Goal: Task Accomplishment & Management: Use online tool/utility

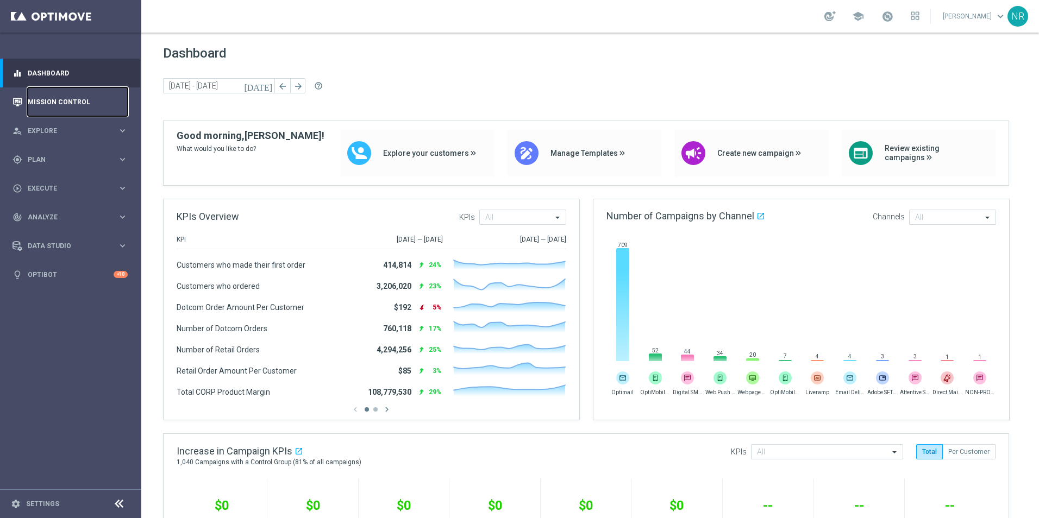
click at [56, 105] on link "Mission Control" at bounding box center [78, 101] width 100 height 29
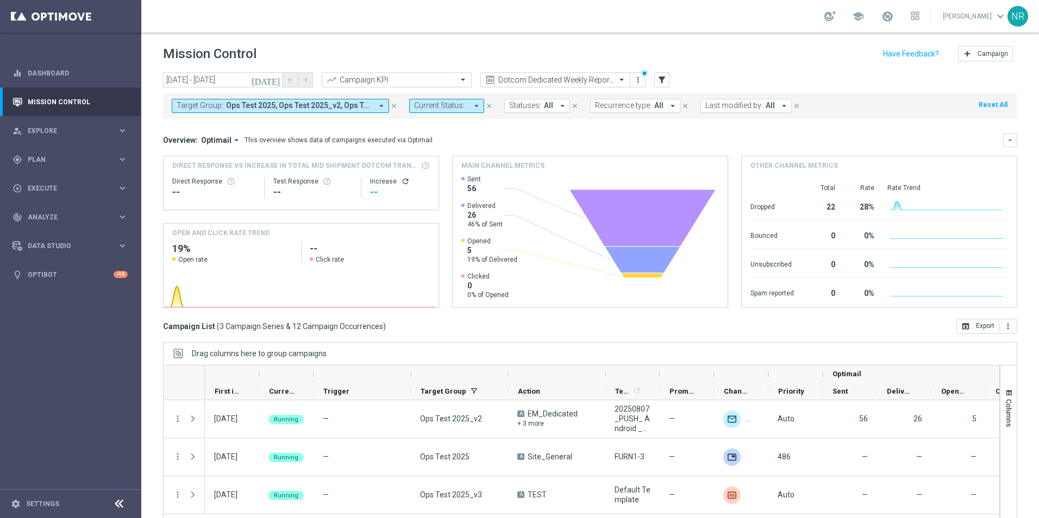
click at [345, 104] on span "Ops Test 2025, Ops Test 2025_v2, Ops Test 2025_v3" at bounding box center [299, 105] width 146 height 9
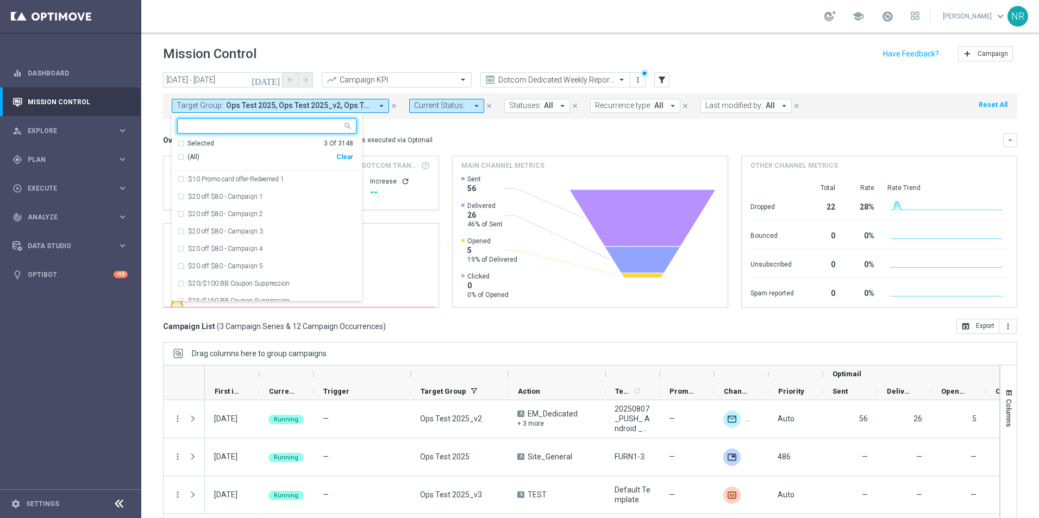
click at [216, 123] on input "text" at bounding box center [262, 126] width 159 height 9
drag, startPoint x: 216, startPoint y: 151, endPoint x: 214, endPoint y: 157, distance: 5.7
click at [215, 155] on div "(All Search Results) Clear" at bounding box center [265, 157] width 176 height 18
click at [214, 157] on span "(All Search Results)" at bounding box center [217, 157] width 60 height 9
type input "ops"
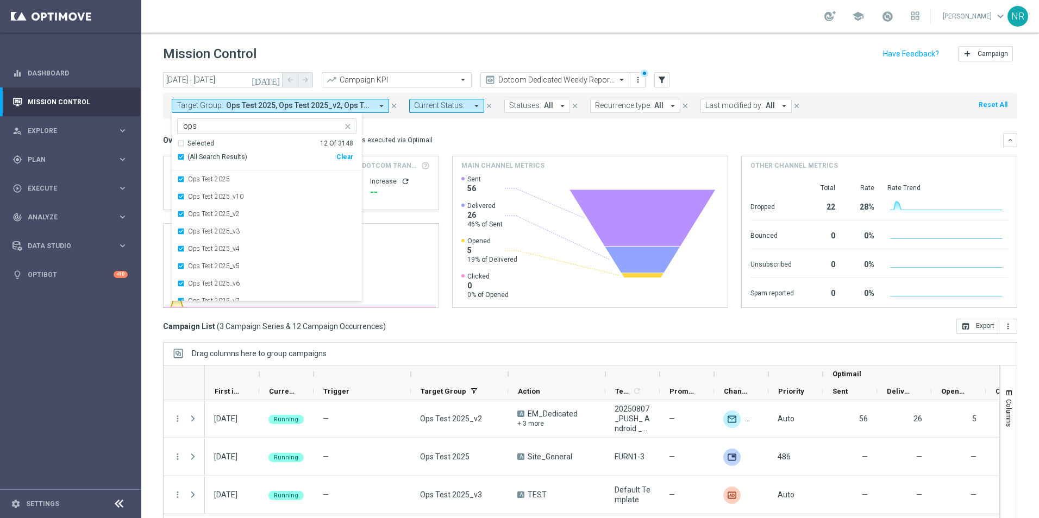
click at [490, 128] on mini-dashboard "Overview: Optimail arrow_drop_down This overview shows data of campaigns execut…" at bounding box center [590, 219] width 854 height 200
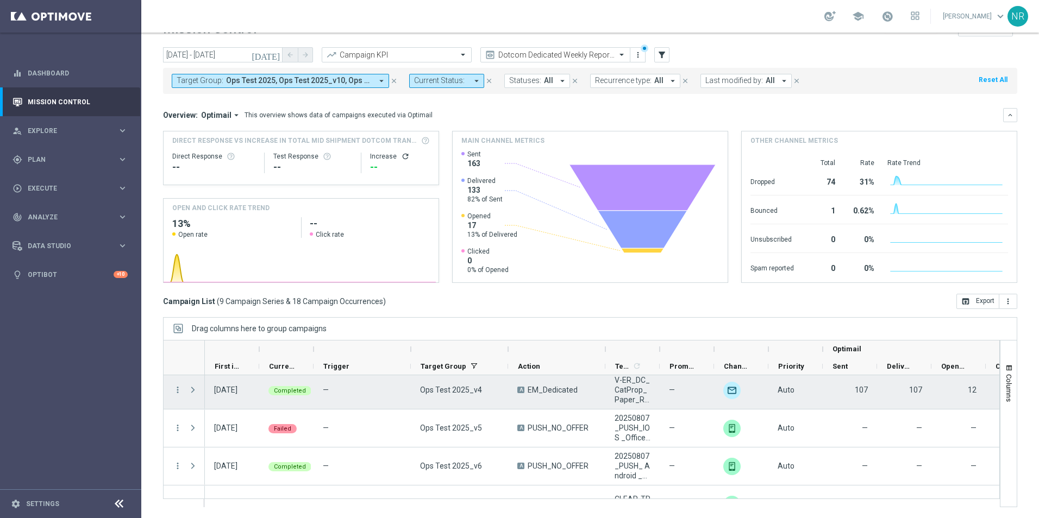
scroll to position [110, 0]
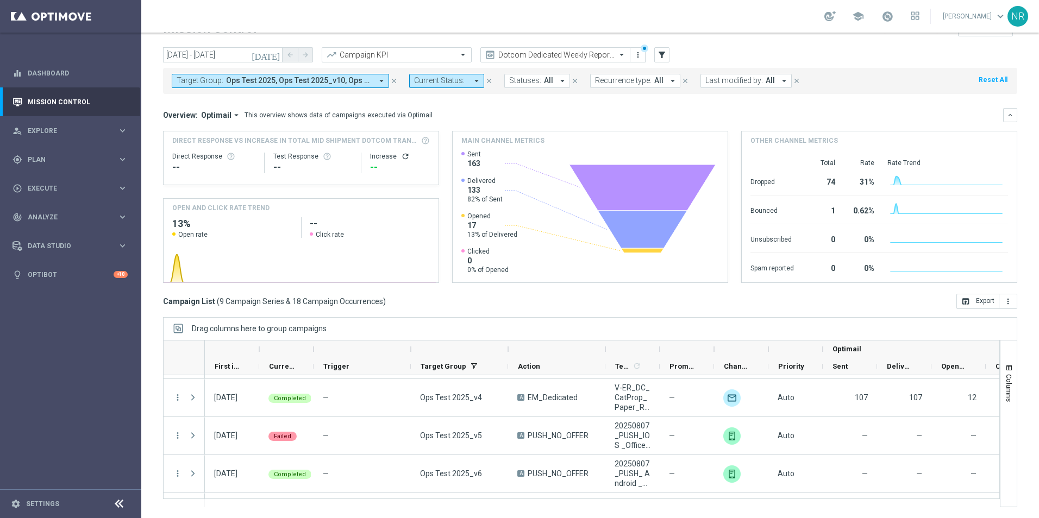
click at [656, 351] on div at bounding box center [632, 349] width 54 height 17
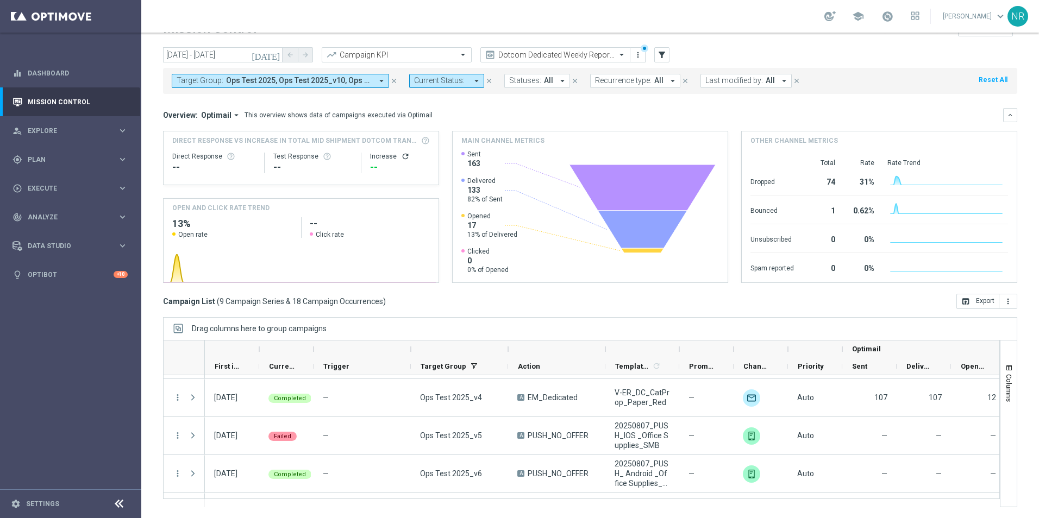
drag, startPoint x: 661, startPoint y: 348, endPoint x: 683, endPoint y: 345, distance: 22.4
click at [681, 345] on div at bounding box center [679, 349] width 4 height 17
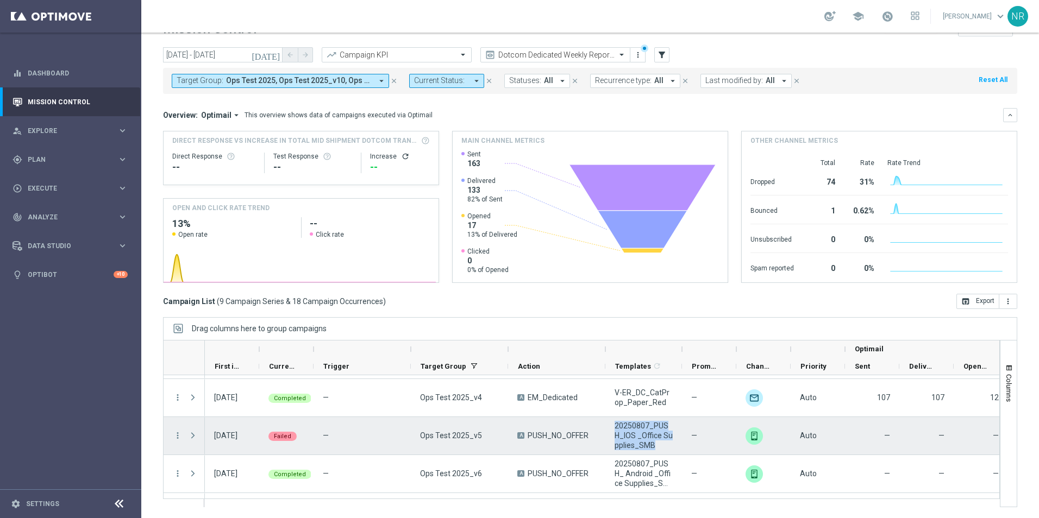
drag, startPoint x: 648, startPoint y: 448, endPoint x: 611, endPoint y: 426, distance: 43.2
click at [611, 426] on div "20250807_PUSH_IOS _Office Supplies_SMB" at bounding box center [643, 435] width 77 height 37
drag, startPoint x: 195, startPoint y: 436, endPoint x: 296, endPoint y: 436, distance: 101.1
click at [195, 436] on span at bounding box center [193, 435] width 10 height 9
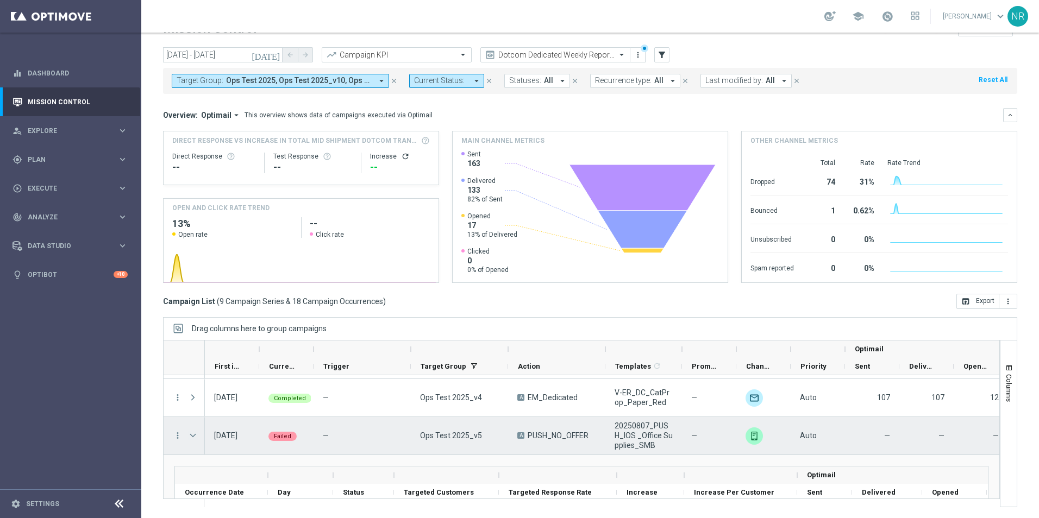
click at [194, 431] on span at bounding box center [193, 435] width 10 height 9
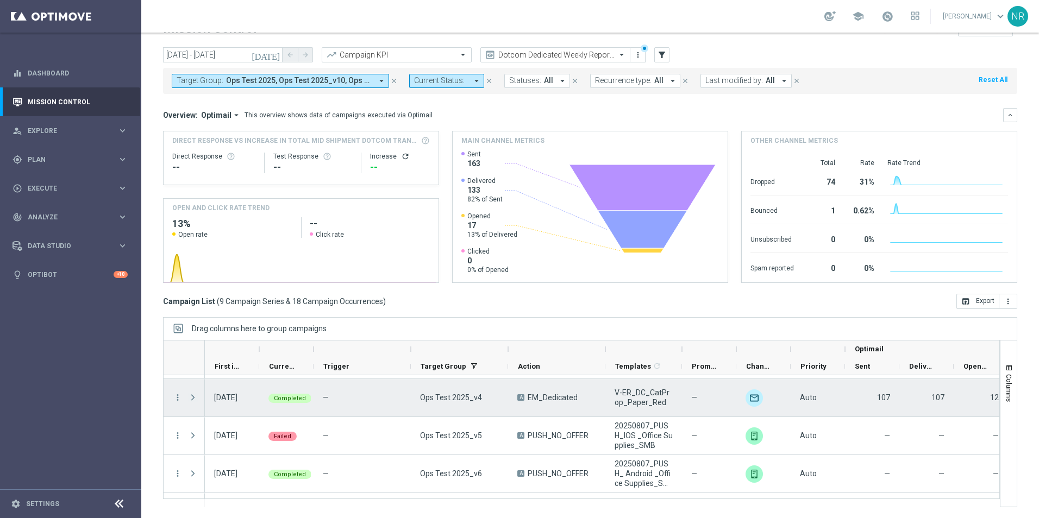
click at [190, 398] on span at bounding box center [193, 397] width 10 height 9
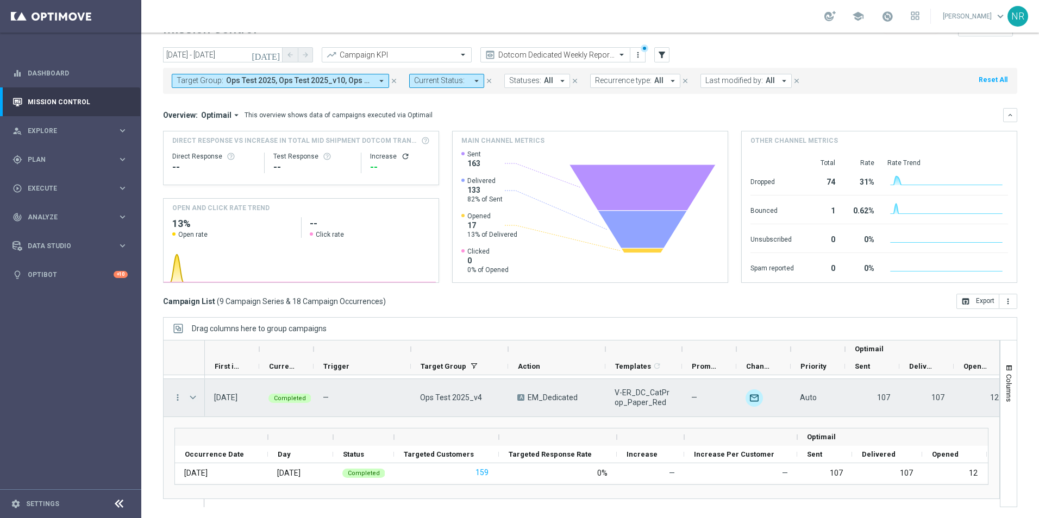
click at [197, 394] on span at bounding box center [193, 397] width 10 height 9
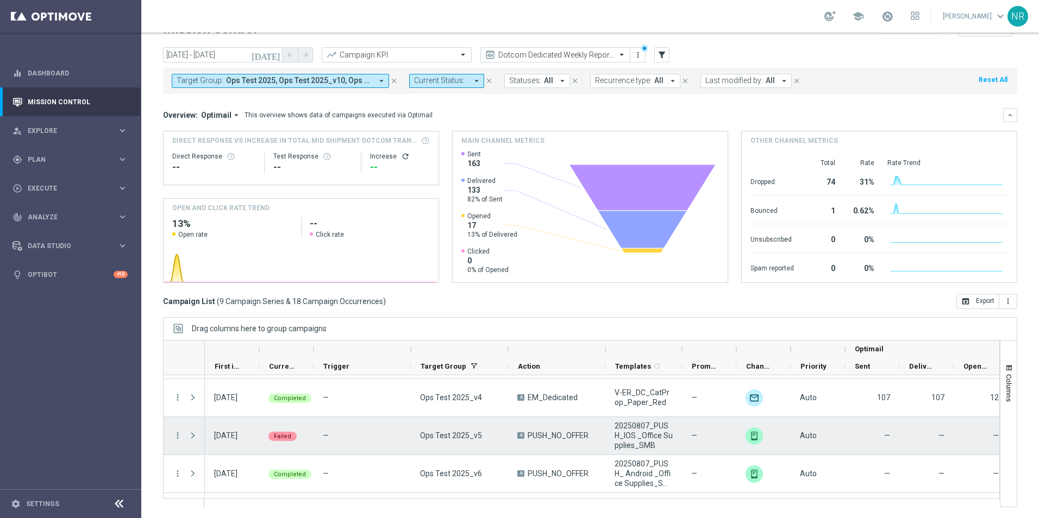
scroll to position [165, 0]
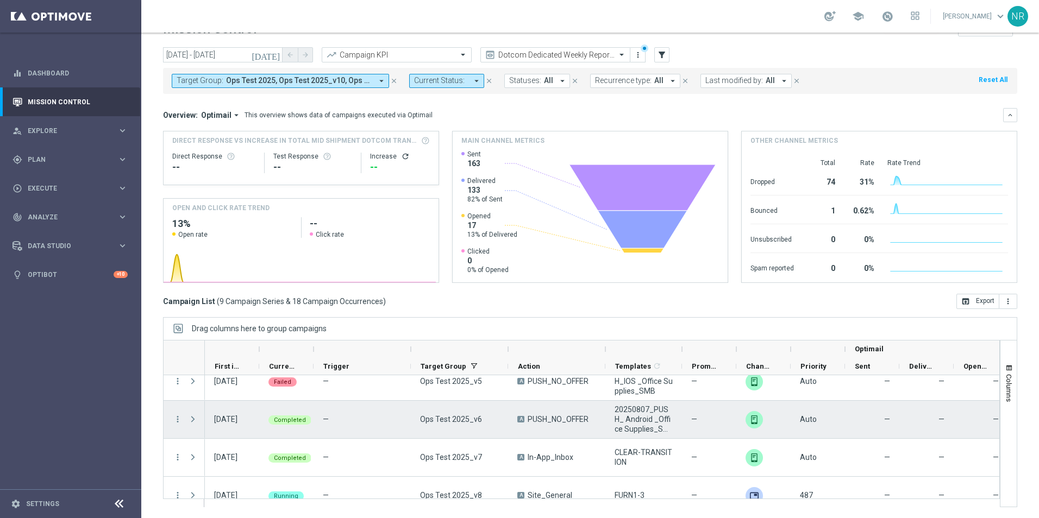
click at [197, 421] on span at bounding box center [193, 419] width 10 height 9
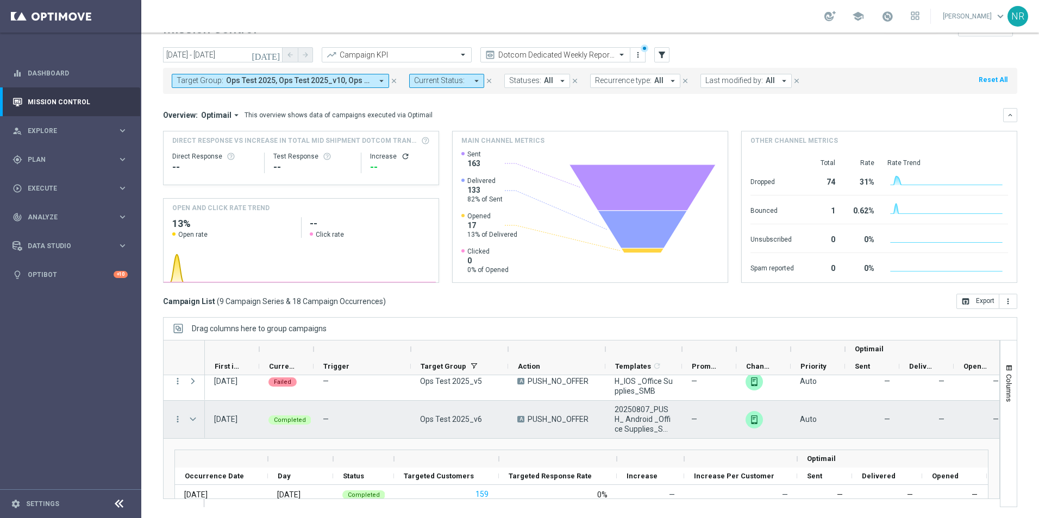
click at [195, 420] on span at bounding box center [193, 419] width 10 height 9
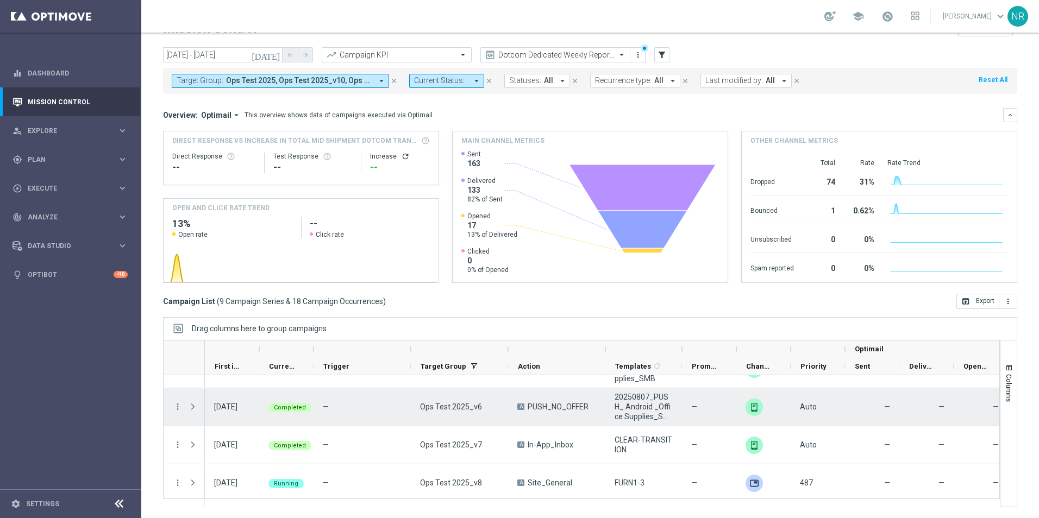
scroll to position [219, 0]
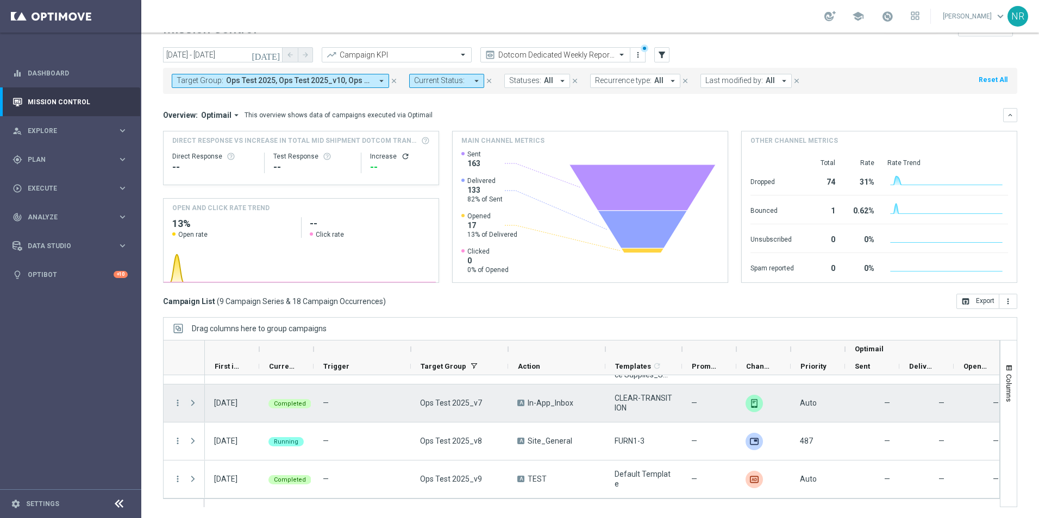
click at [191, 401] on span at bounding box center [193, 403] width 10 height 9
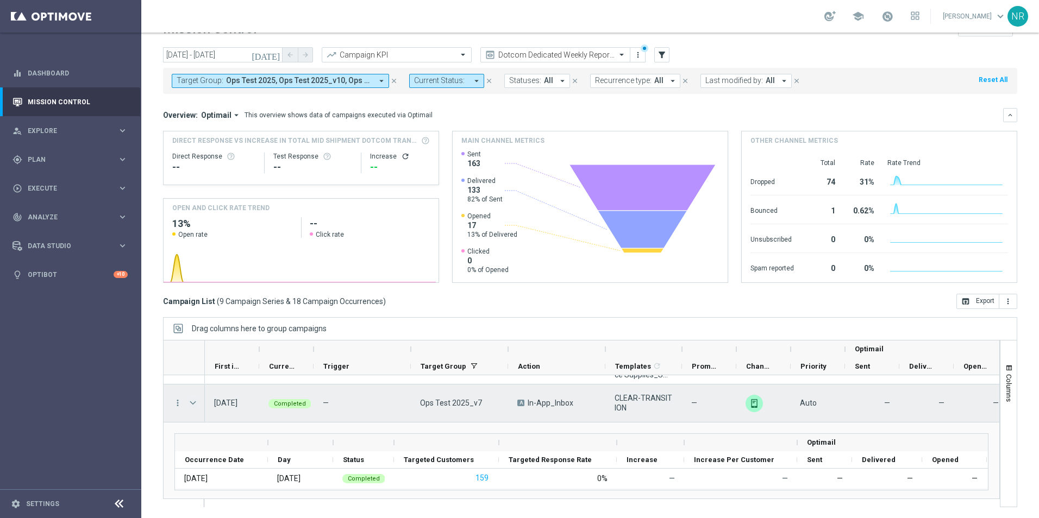
click at [191, 404] on span at bounding box center [193, 403] width 10 height 9
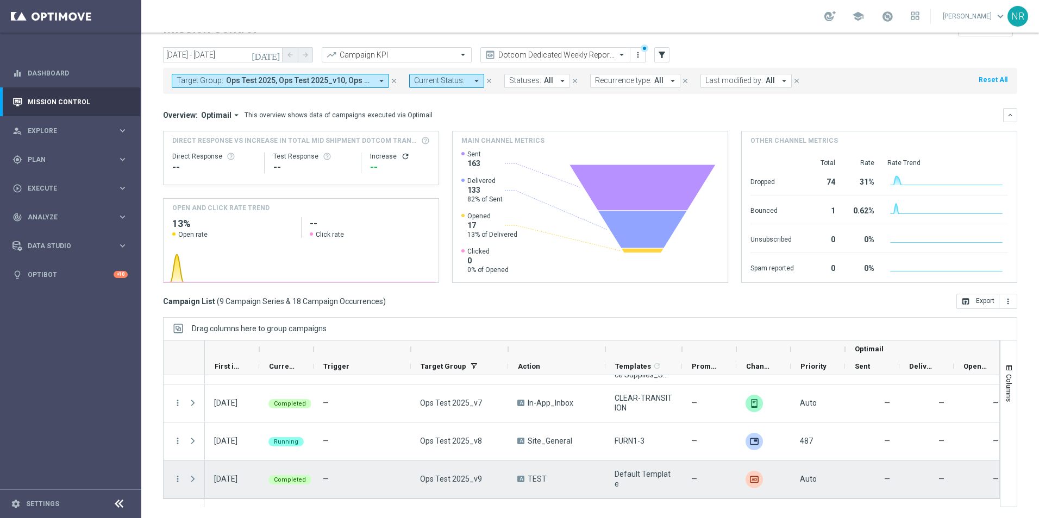
click at [194, 480] on span at bounding box center [193, 479] width 10 height 9
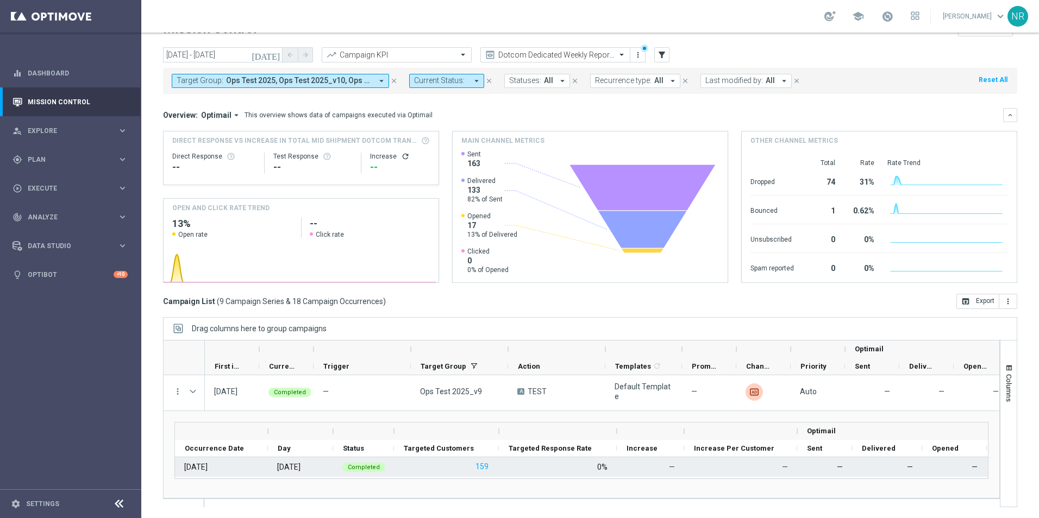
scroll to position [307, 0]
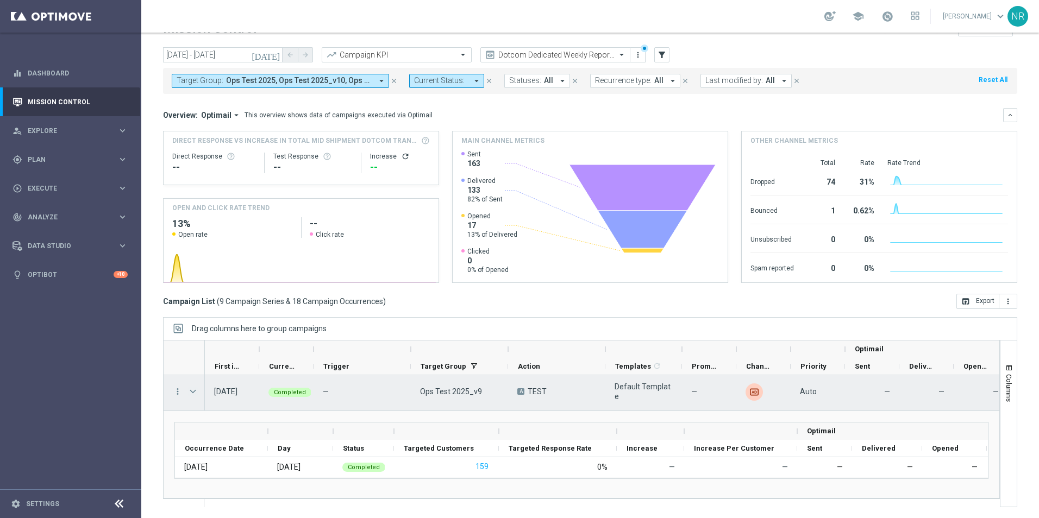
click at [196, 393] on span at bounding box center [193, 391] width 10 height 9
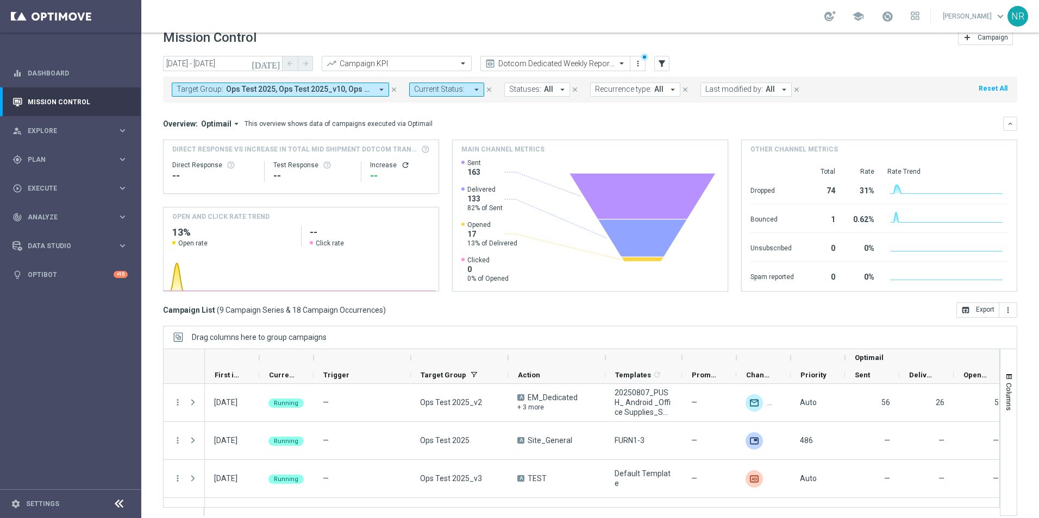
scroll to position [25, 0]
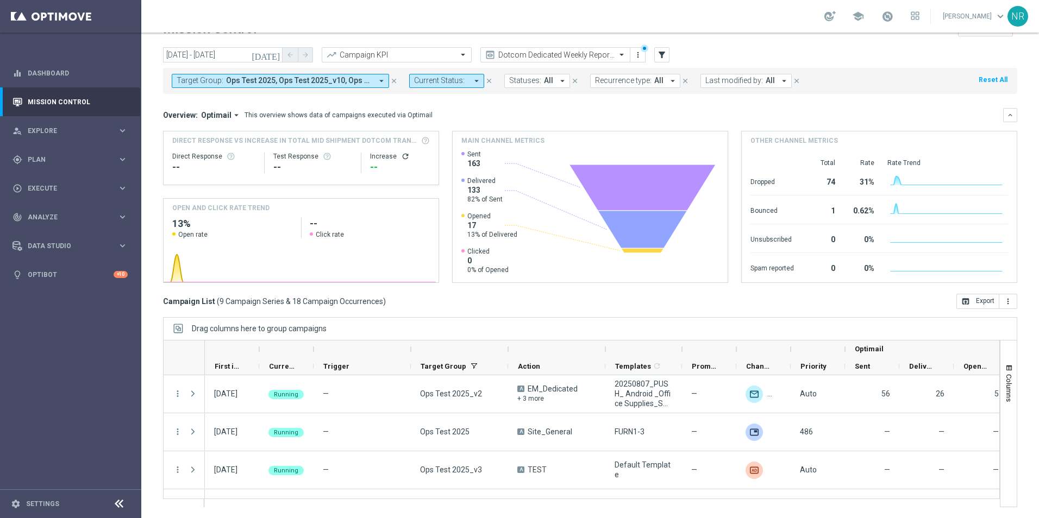
click at [596, 119] on div "Overview: Optimail arrow_drop_down This overview shows data of campaigns execut…" at bounding box center [583, 115] width 840 height 10
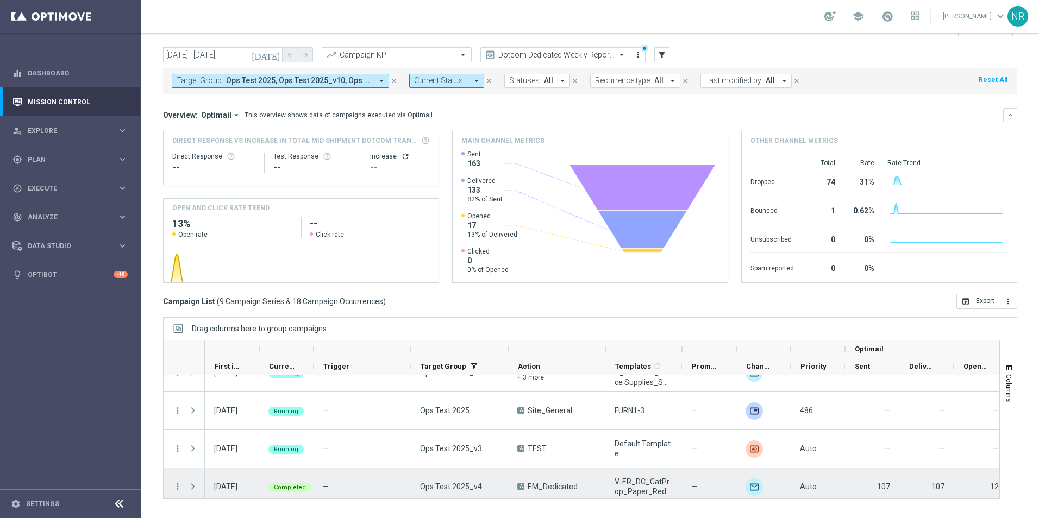
scroll to position [2, 0]
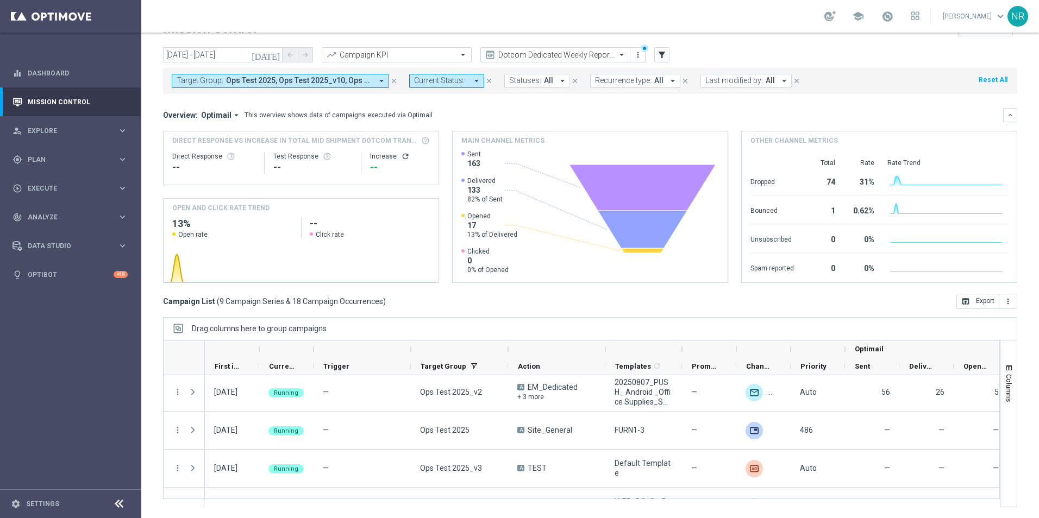
click at [540, 107] on mini-dashboard "Overview: Optimail arrow_drop_down This overview shows data of campaigns execut…" at bounding box center [590, 194] width 854 height 200
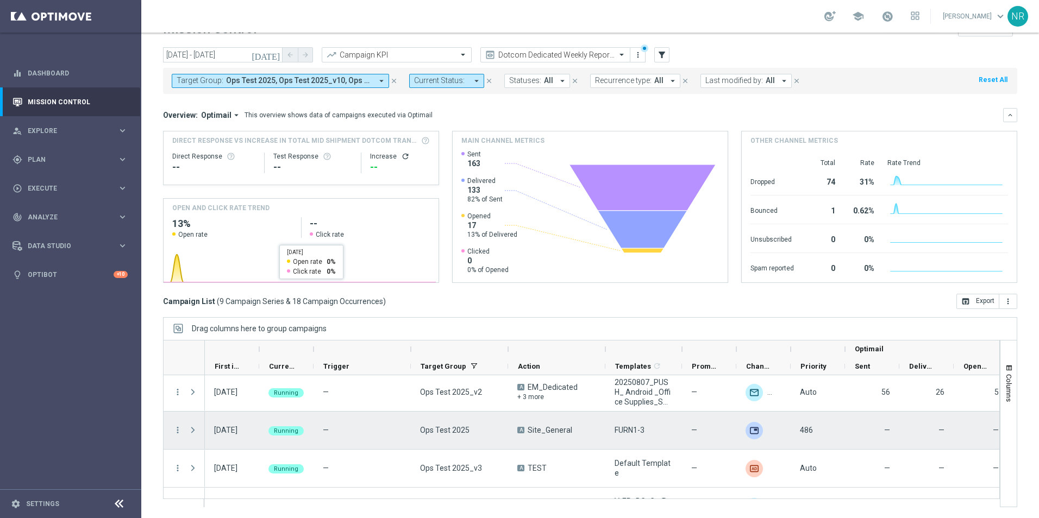
scroll to position [0, 0]
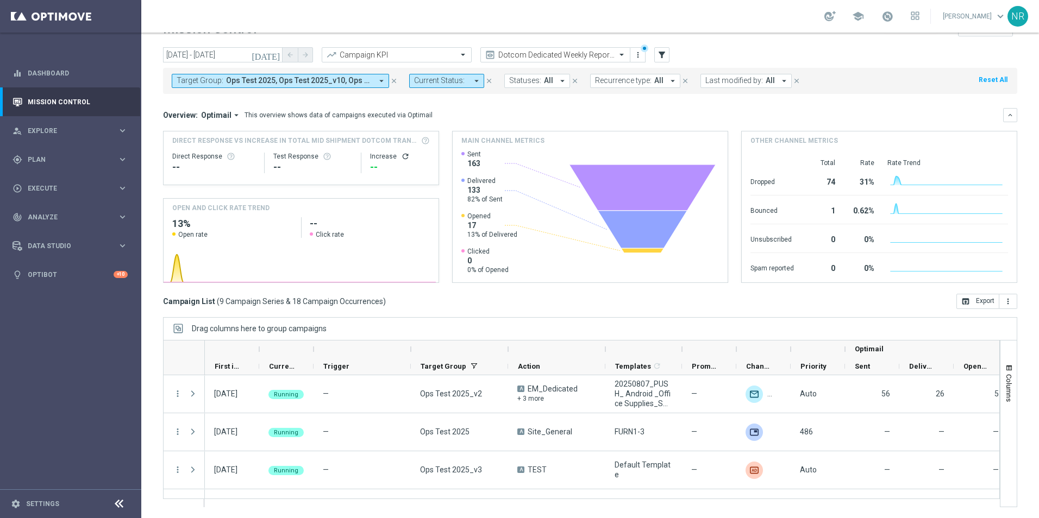
click at [545, 112] on div "Overview: Optimail arrow_drop_down This overview shows data of campaigns execut…" at bounding box center [583, 115] width 840 height 10
click at [830, 108] on div "Overview: Optimail arrow_drop_down This overview shows data of campaigns execut…" at bounding box center [590, 115] width 854 height 14
drag, startPoint x: 543, startPoint y: 105, endPoint x: 522, endPoint y: 117, distance: 24.6
click at [541, 110] on mini-dashboard "Overview: Optimail arrow_drop_down This overview shows data of campaigns execut…" at bounding box center [590, 194] width 854 height 200
click at [468, 104] on mini-dashboard "Overview: Optimail arrow_drop_down This overview shows data of campaigns execut…" at bounding box center [590, 194] width 854 height 200
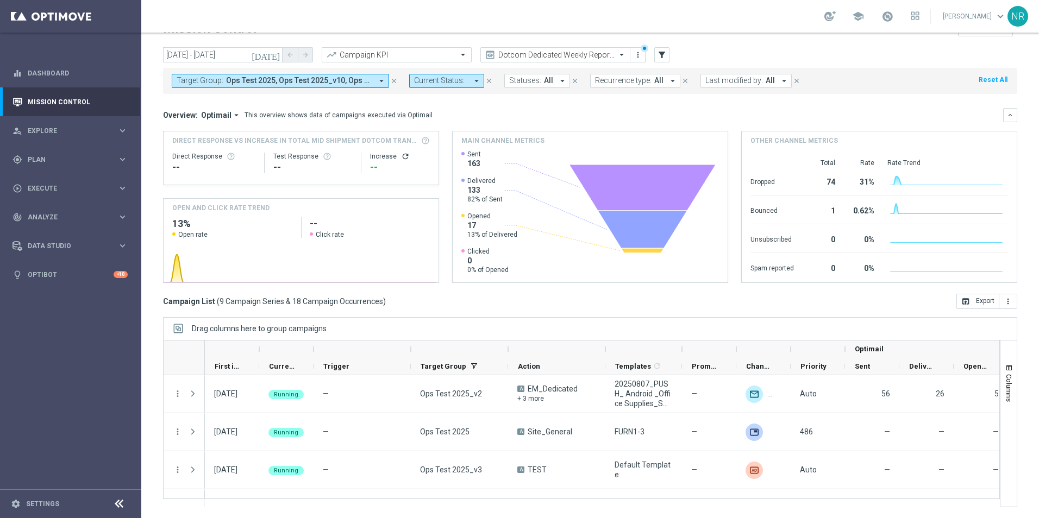
click at [619, 105] on mini-dashboard "Overview: Optimail arrow_drop_down This overview shows data of campaigns execut…" at bounding box center [590, 194] width 854 height 200
click at [655, 107] on mini-dashboard "Overview: Optimail arrow_drop_down This overview shows data of campaigns execut…" at bounding box center [590, 194] width 854 height 200
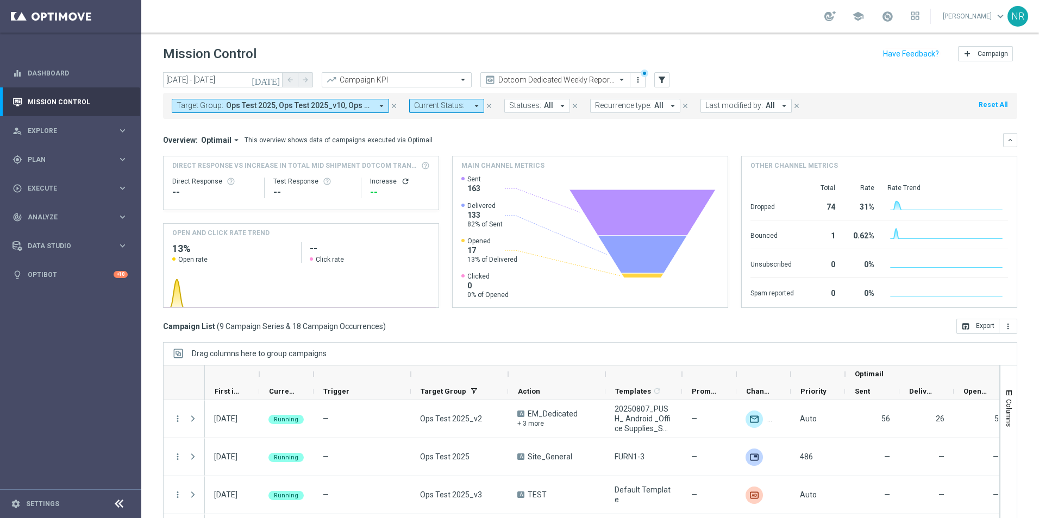
click at [554, 144] on div "Overview: Optimail arrow_drop_down This overview shows data of campaigns execut…" at bounding box center [583, 140] width 840 height 10
click at [590, 135] on div "Overview: Optimail arrow_drop_down This overview shows data of campaigns execut…" at bounding box center [583, 140] width 840 height 10
click at [633, 214] on icon at bounding box center [643, 213] width 146 height 46
click at [609, 136] on div "Overview: Optimail arrow_drop_down This overview shows data of campaigns execut…" at bounding box center [583, 140] width 840 height 10
click at [642, 214] on icon at bounding box center [643, 213] width 146 height 46
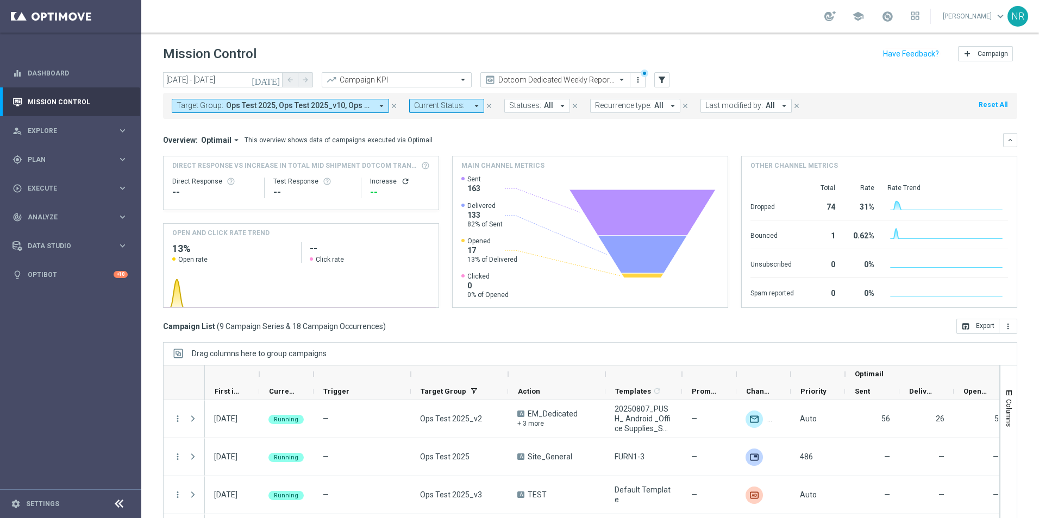
click at [583, 141] on div "Overview: Optimail arrow_drop_down This overview shows data of campaigns execut…" at bounding box center [583, 140] width 840 height 10
click at [777, 57] on div "Mission Control add Campaign" at bounding box center [590, 53] width 854 height 21
click at [55, 104] on link "Mission Control" at bounding box center [78, 101] width 100 height 29
click at [395, 102] on icon "close" at bounding box center [394, 106] width 8 height 8
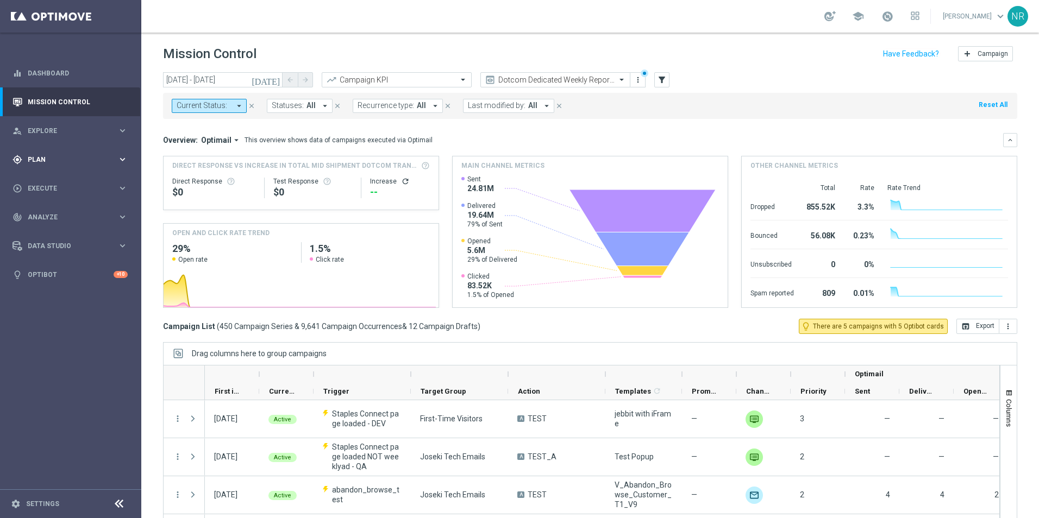
click at [66, 153] on div "gps_fixed Plan keyboard_arrow_right" at bounding box center [70, 159] width 140 height 29
click at [55, 220] on accordion "Templates keyboard_arrow_right Optimail OptiMobile In-App OptiMobile Push Web P…" at bounding box center [84, 215] width 112 height 16
click at [53, 184] on link "Target Groups" at bounding box center [70, 182] width 85 height 9
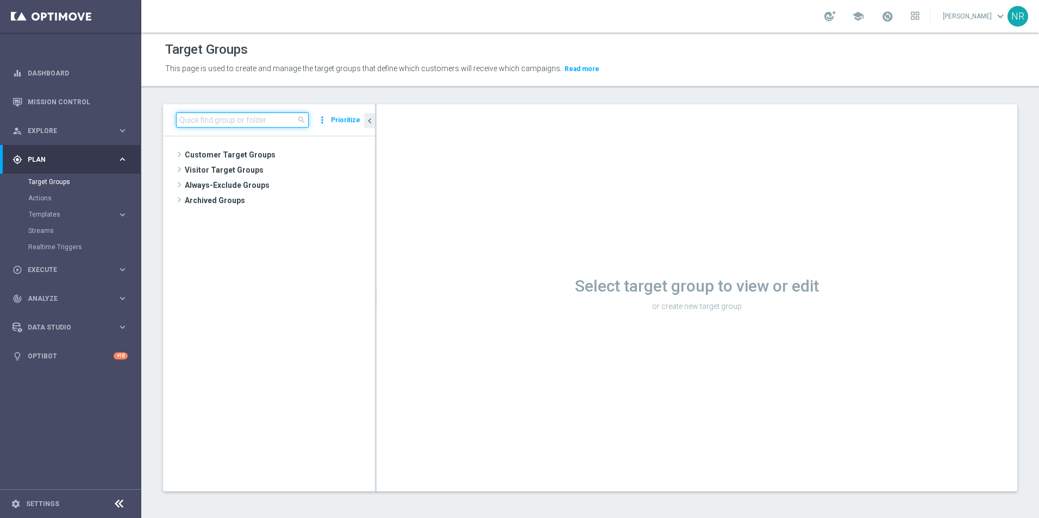
click at [254, 126] on input at bounding box center [242, 119] width 133 height 15
type input "nonbuyer"
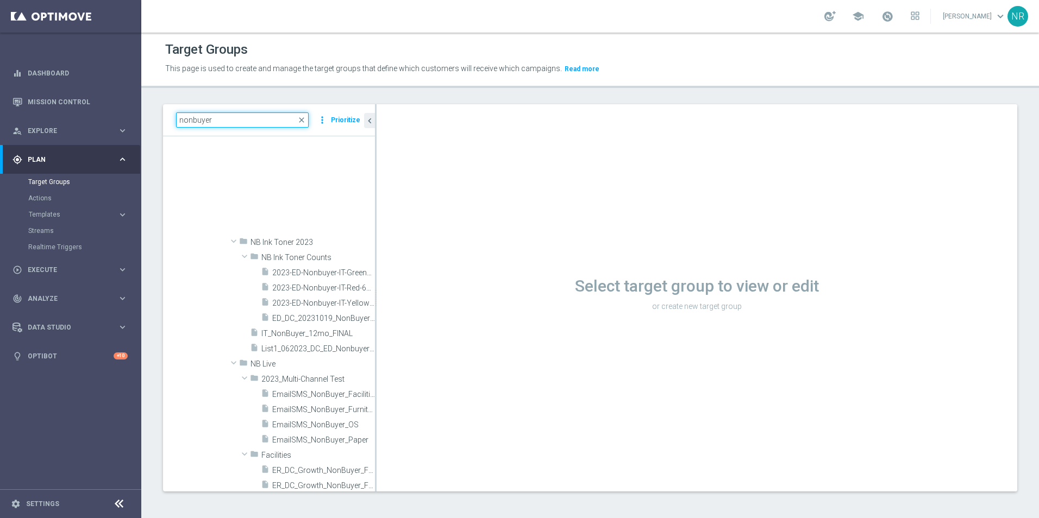
scroll to position [598, 0]
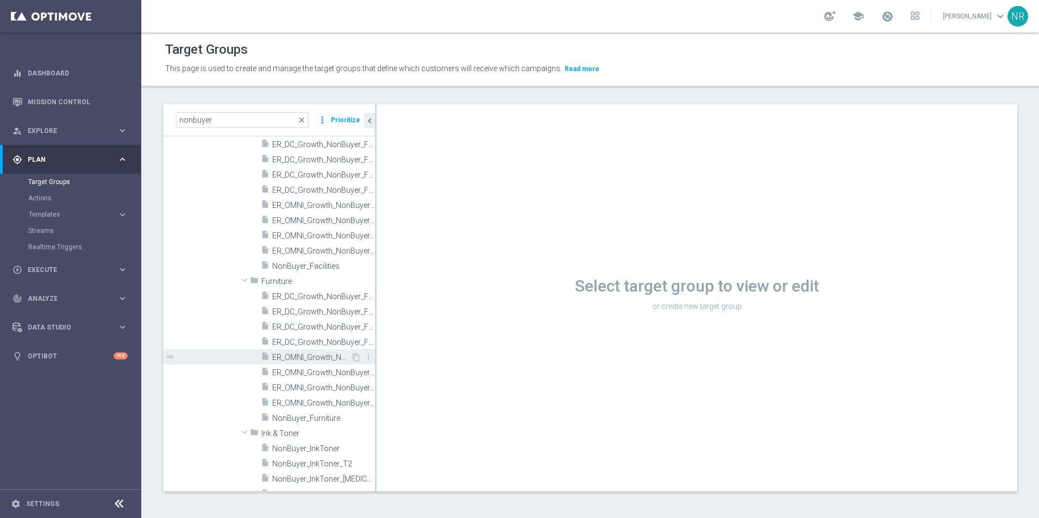
click at [308, 355] on span "ER_OMNI_Growth_NonBuyer_Furniture_T1" at bounding box center [311, 357] width 78 height 9
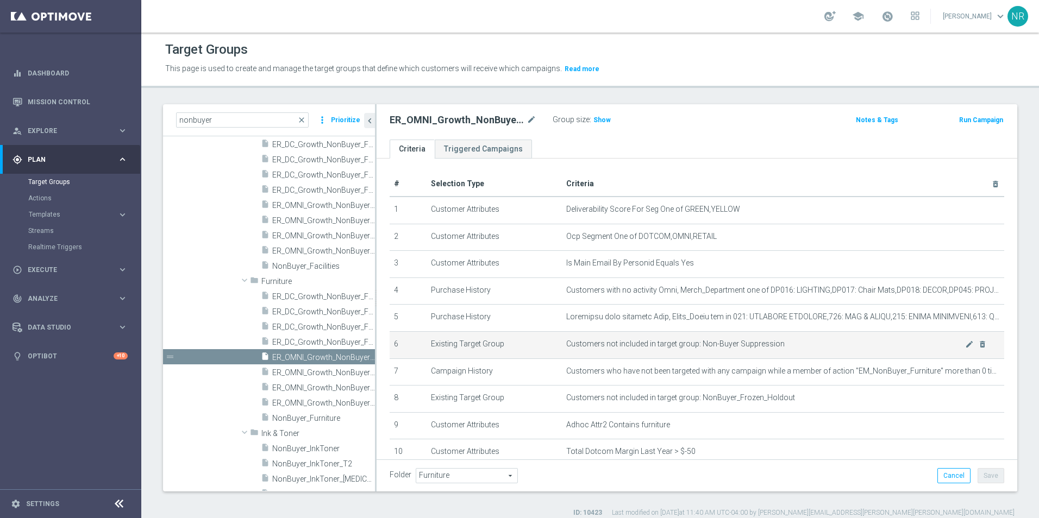
scroll to position [54, 0]
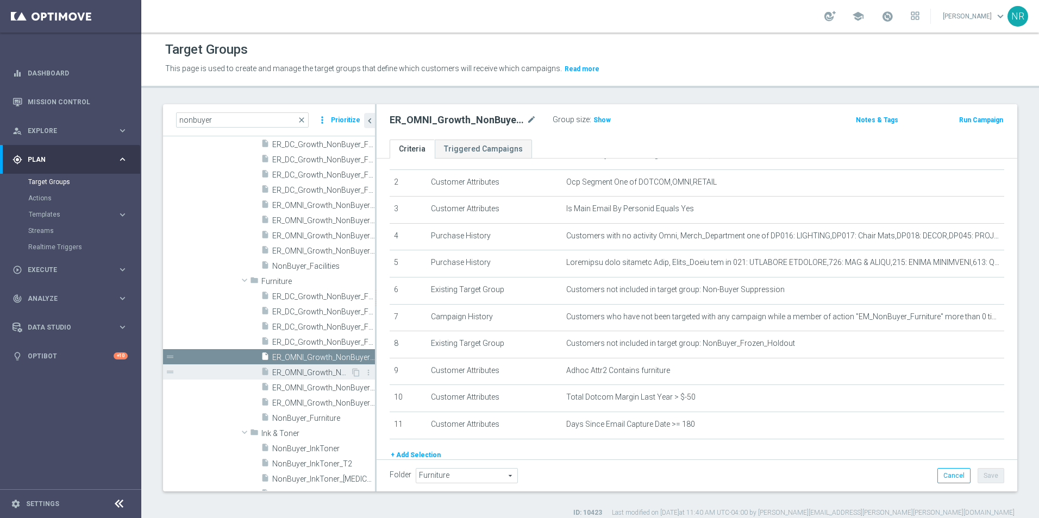
click at [293, 367] on div "insert_drive_file ER_OMNI_Growth_NonBuyer_Furniture_T2" at bounding box center [306, 372] width 90 height 15
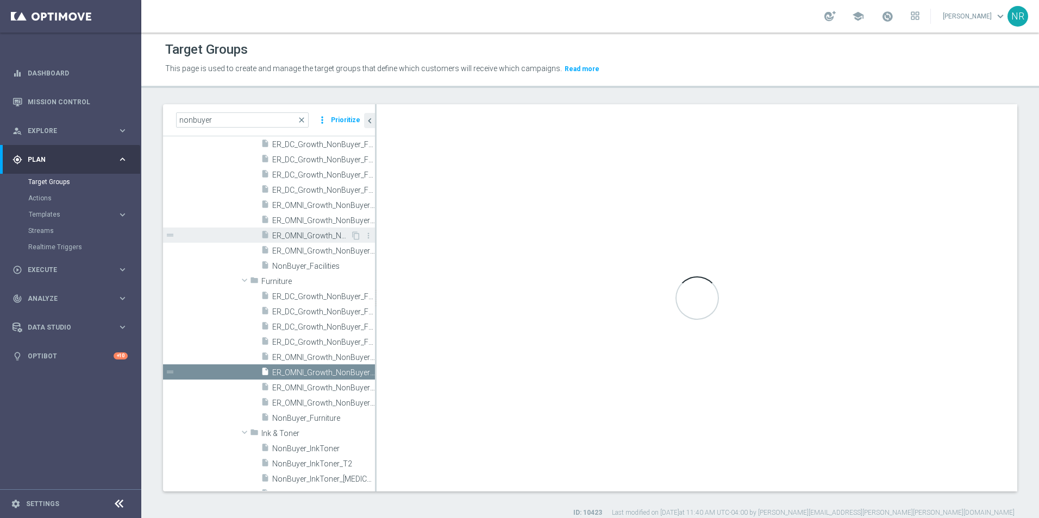
checkbox input "false"
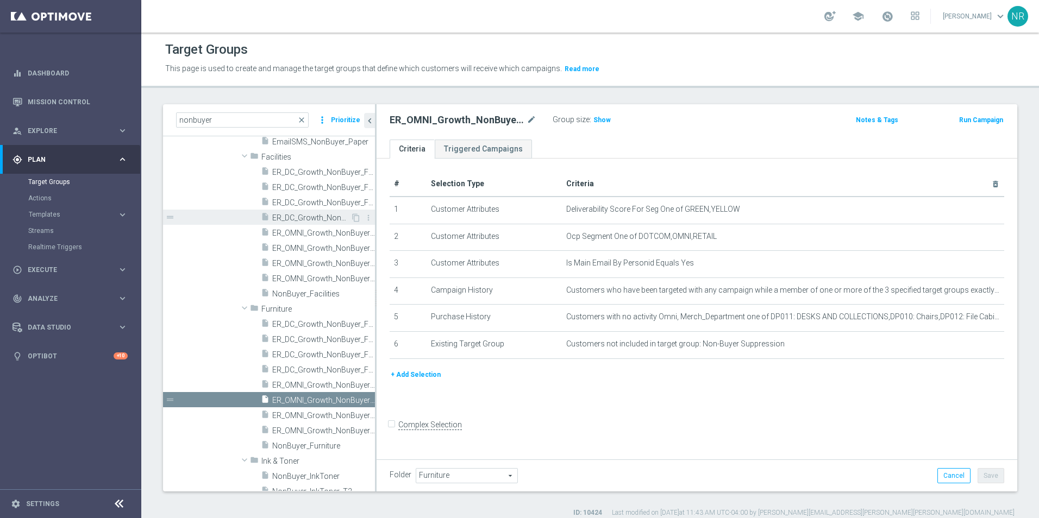
scroll to position [543, 0]
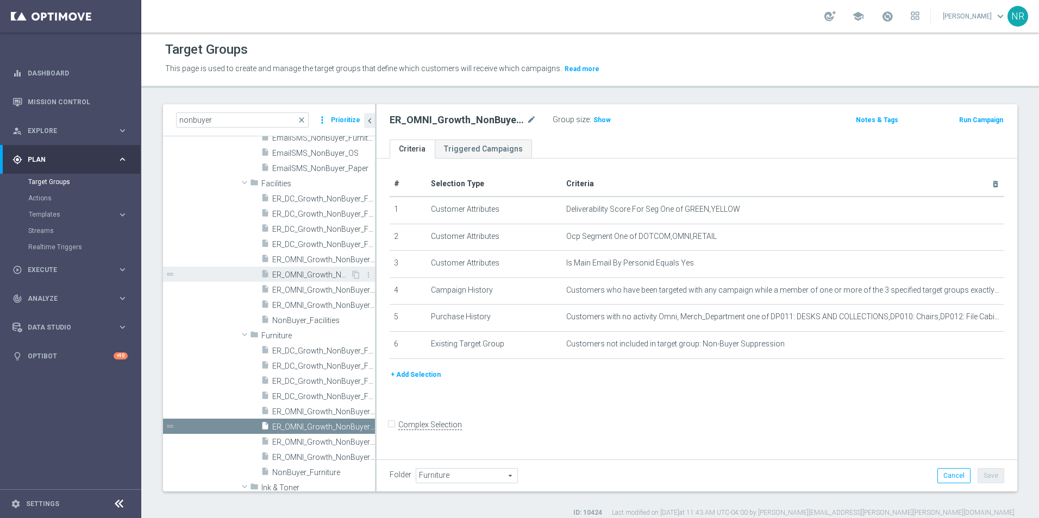
click at [301, 269] on div "insert_drive_file ER_OMNI_Growth_NonBuyer_Facilities_T2" at bounding box center [306, 274] width 90 height 15
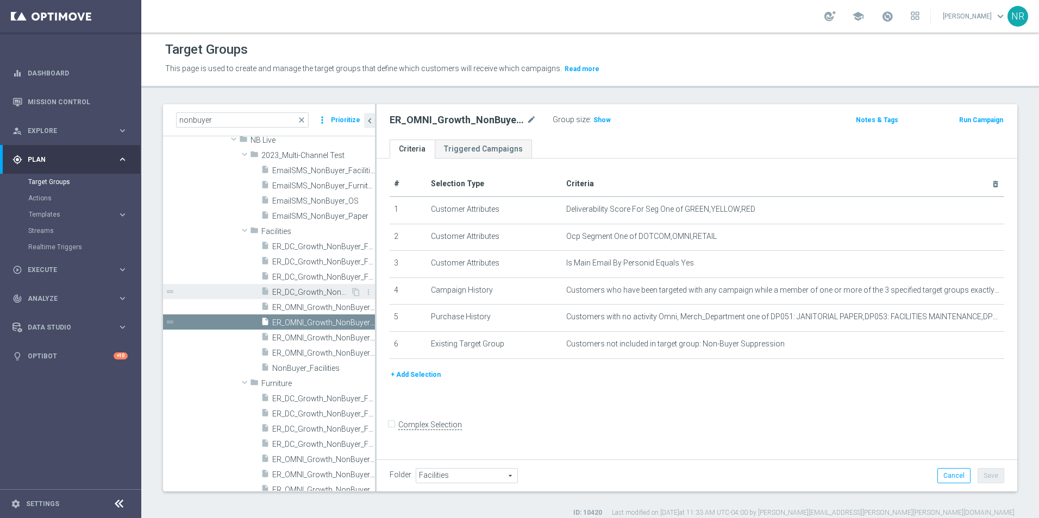
scroll to position [489, 0]
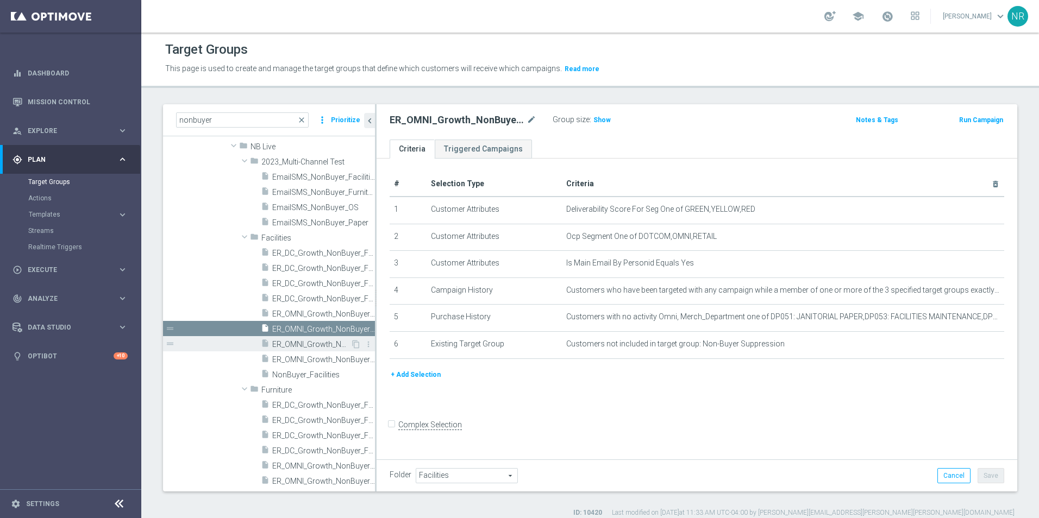
click at [307, 346] on span "ER_OMNI_Growth_NonBuyer_Facilities_T3" at bounding box center [311, 344] width 78 height 9
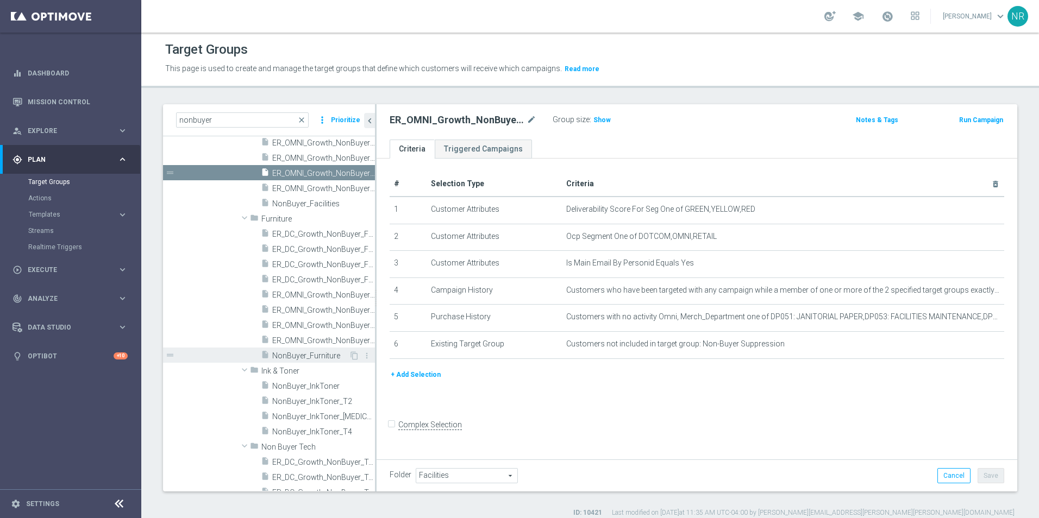
scroll to position [652, 0]
click at [312, 336] on span "ER_OMNI_Growth_NonBuyer_Furniture_T4" at bounding box center [311, 340] width 78 height 9
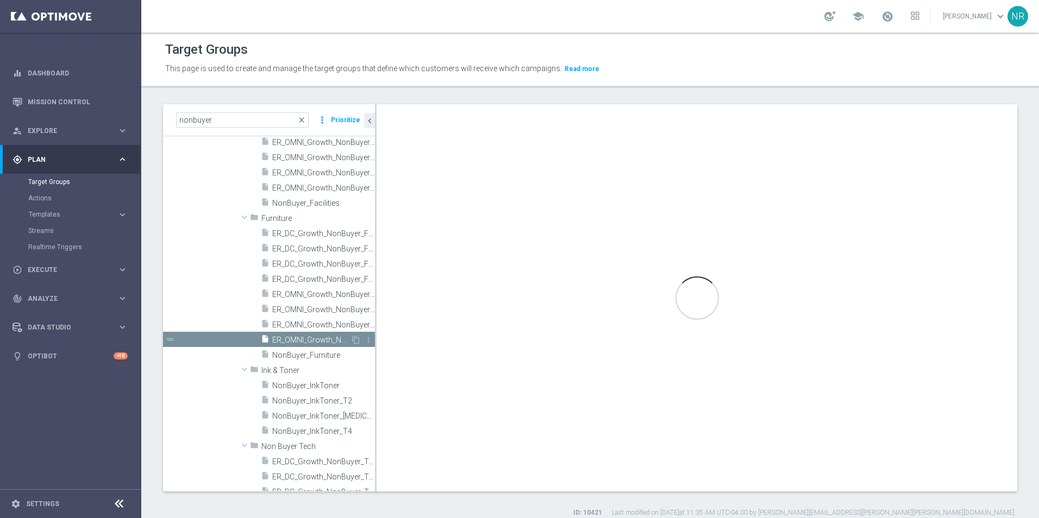
type input "Furniture"
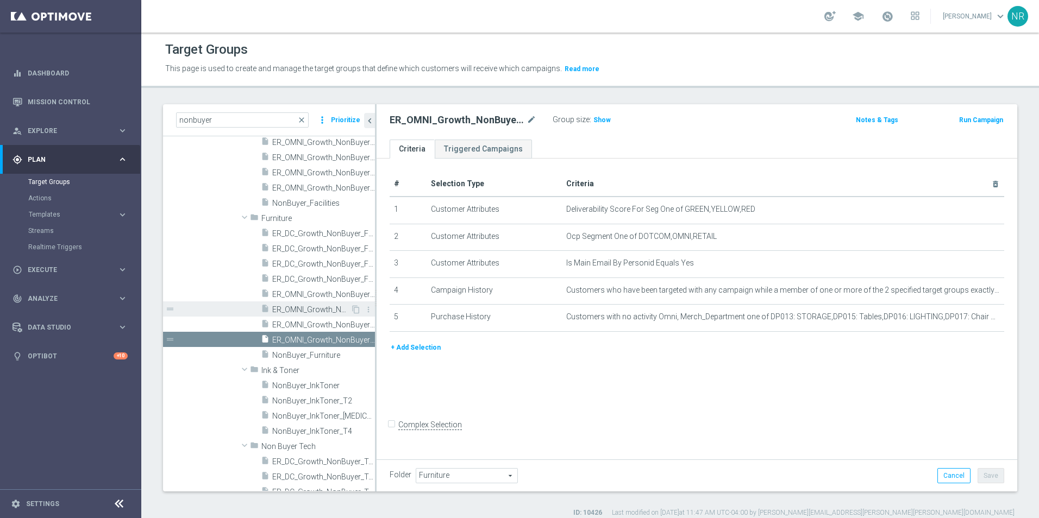
click at [304, 303] on div "insert_drive_file ER_OMNI_Growth_NonBuyer_Furniture_T2" at bounding box center [306, 309] width 90 height 15
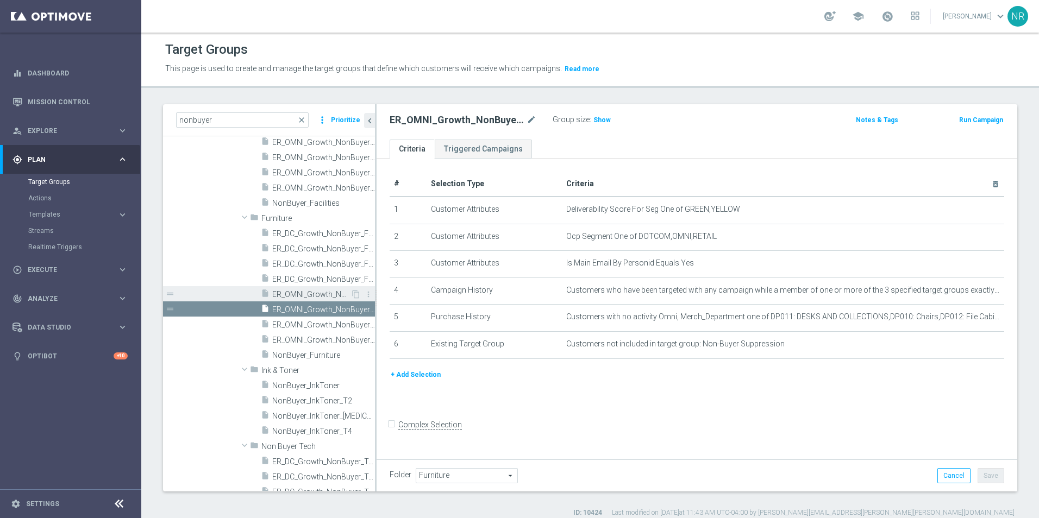
click at [311, 296] on span "ER_OMNI_Growth_NonBuyer_Furniture_T1" at bounding box center [311, 294] width 78 height 9
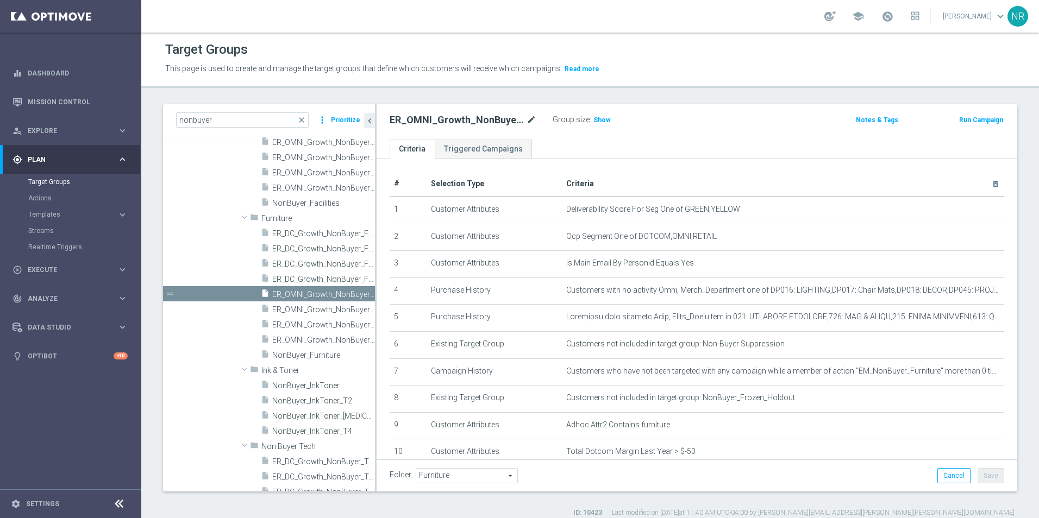
click at [532, 118] on icon "mode_edit" at bounding box center [532, 120] width 10 height 13
click at [559, 148] on ul "Criteria Triggered Campaigns" at bounding box center [697, 149] width 641 height 19
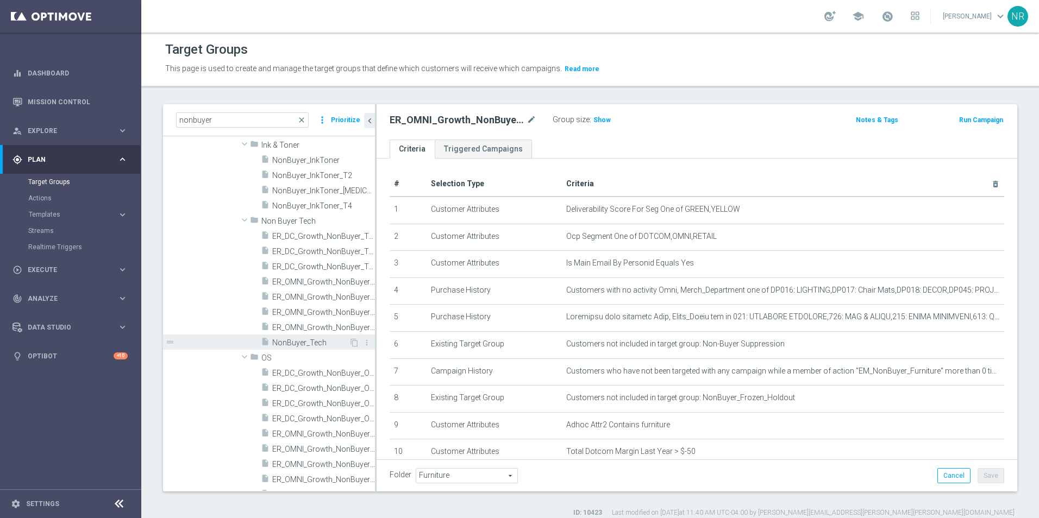
scroll to position [870, 0]
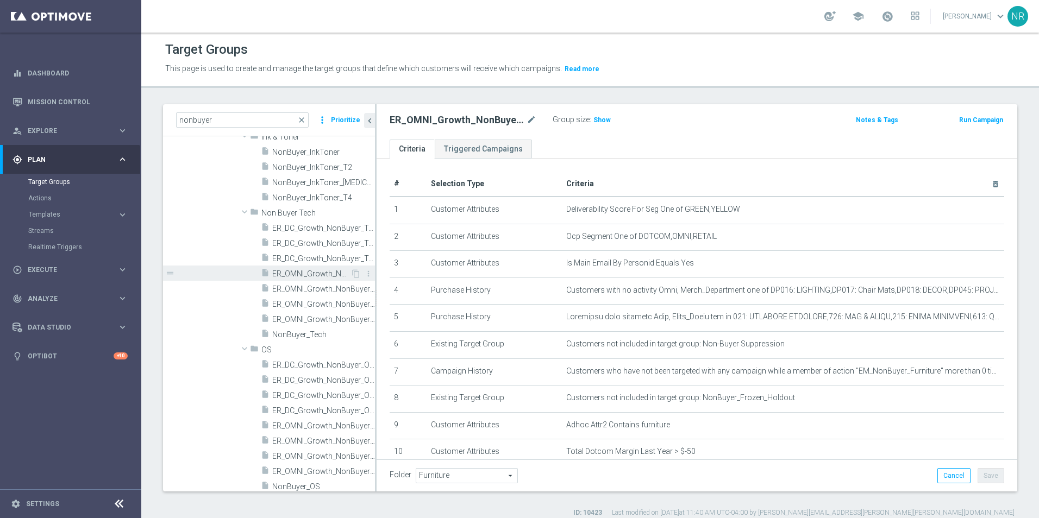
click at [314, 276] on span "ER_OMNI_Growth_NonBuyer_Tech_T1" at bounding box center [311, 274] width 78 height 9
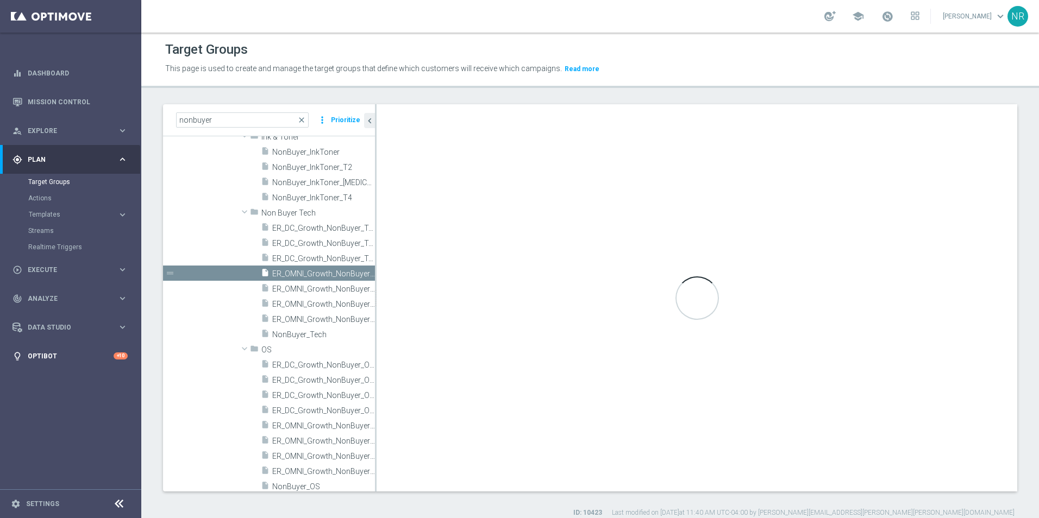
checkbox input "false"
type input "Non Buyer Tech"
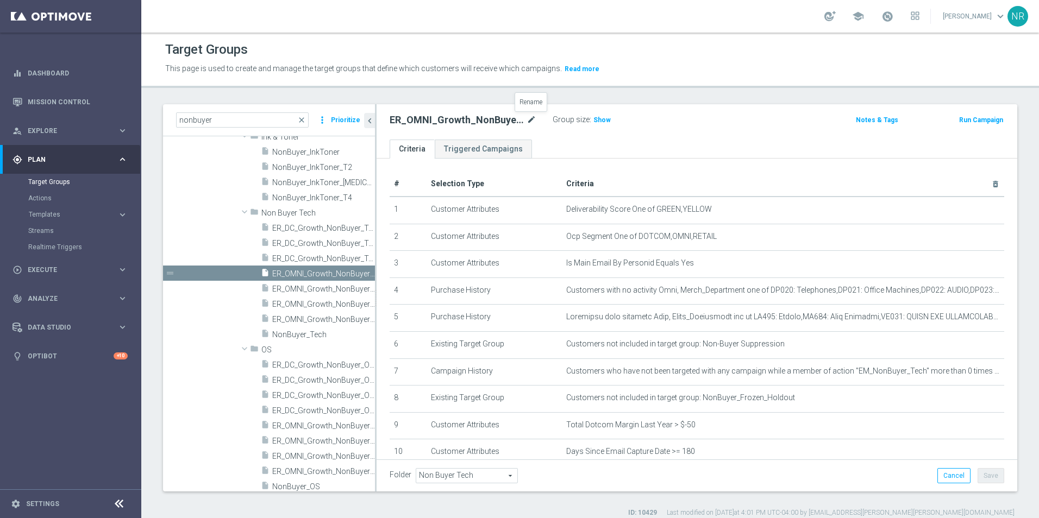
click at [531, 122] on icon "mode_edit" at bounding box center [532, 120] width 10 height 13
click at [668, 141] on ul "Criteria Triggered Campaigns" at bounding box center [697, 149] width 641 height 19
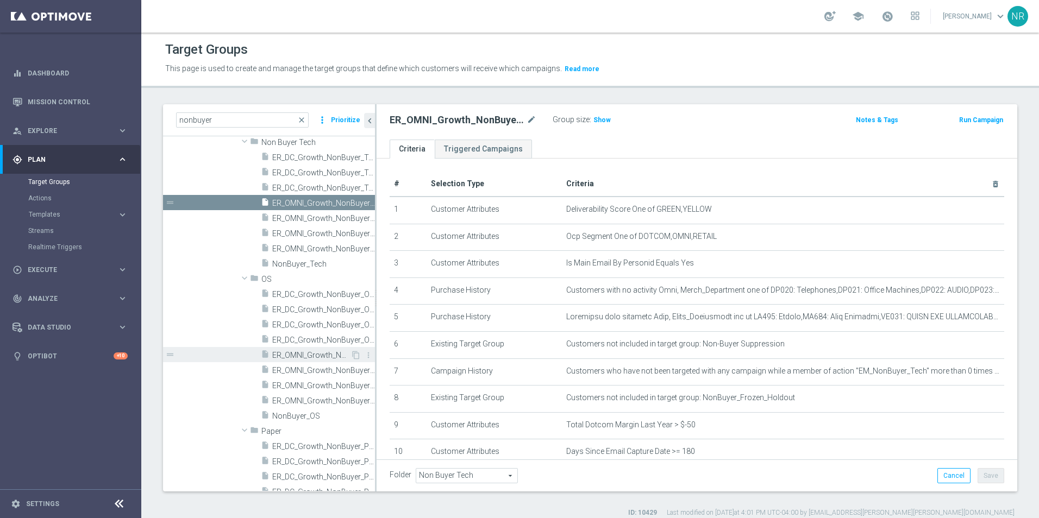
scroll to position [978, 0]
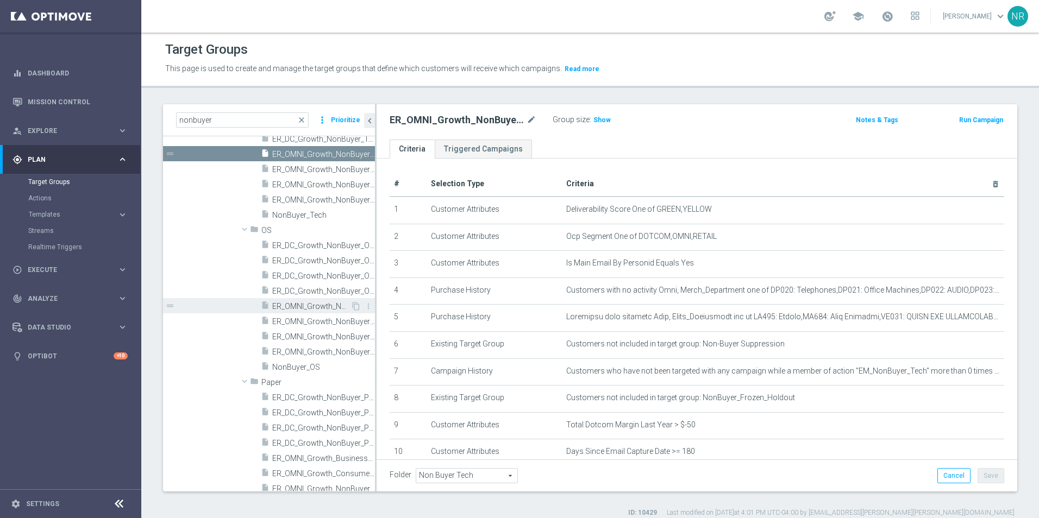
click at [302, 302] on span "ER_OMNI_Growth_NonBuyer_OS_T1" at bounding box center [311, 306] width 78 height 9
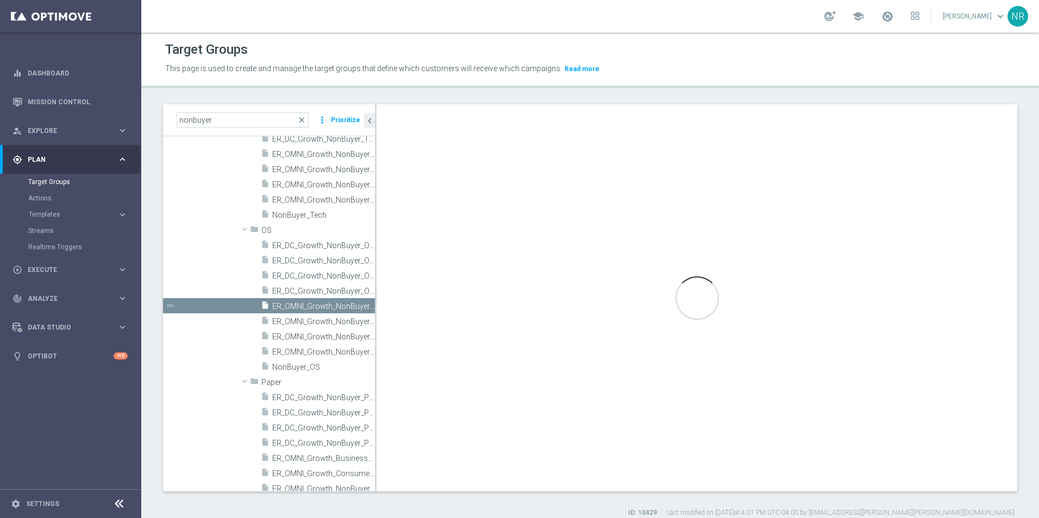
checkbox input "true"
type input "OS"
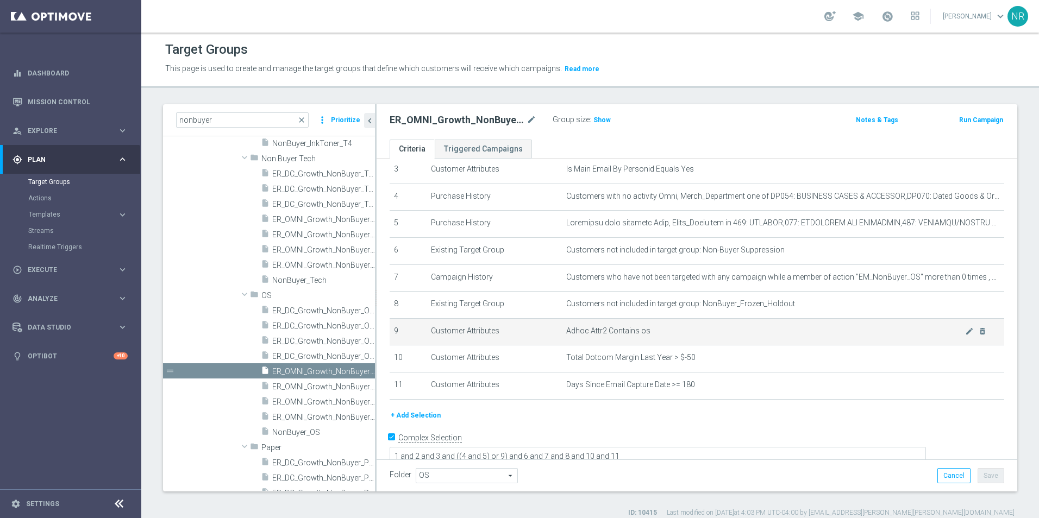
scroll to position [102, 0]
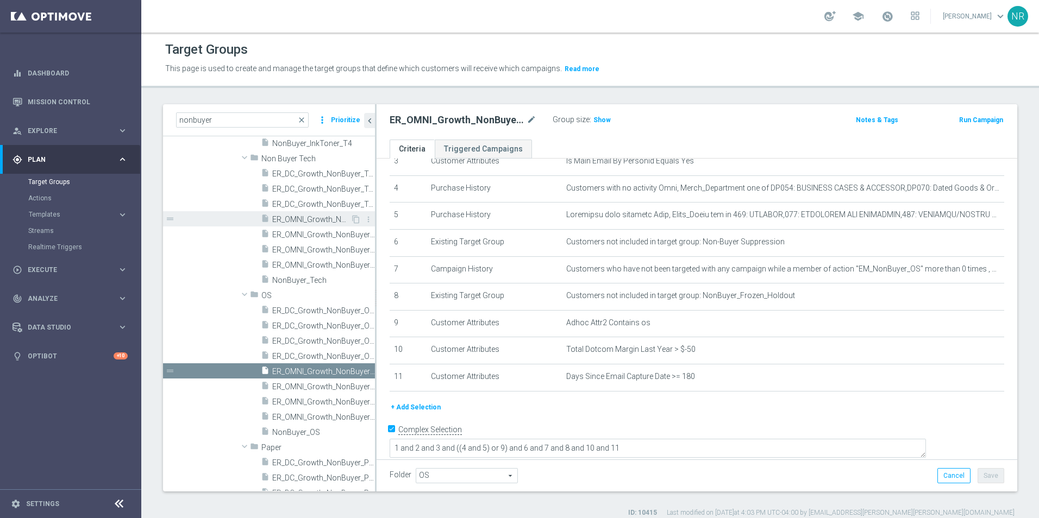
click at [309, 219] on span "ER_OMNI_Growth_NonBuyer_Tech_T1" at bounding box center [311, 219] width 78 height 9
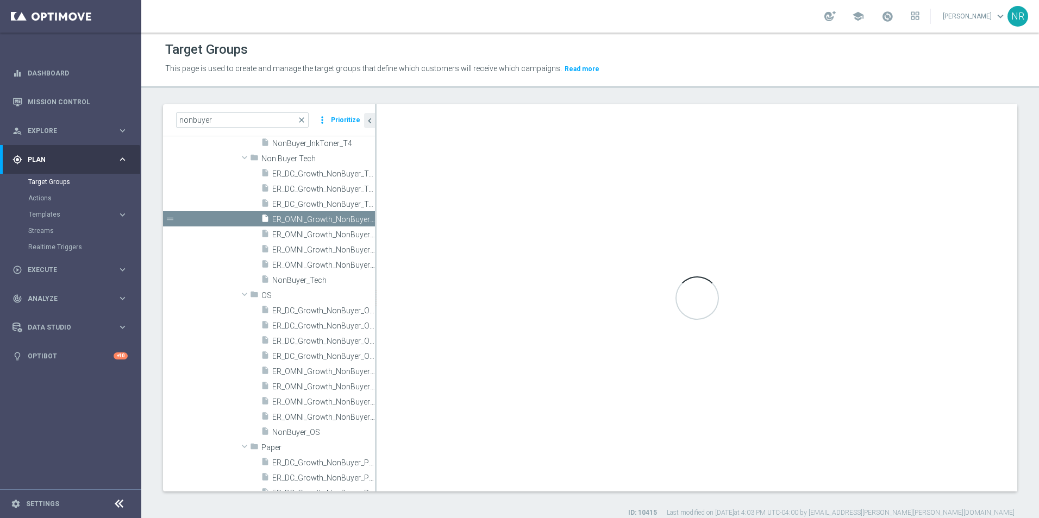
checkbox input "false"
type input "Non Buyer Tech"
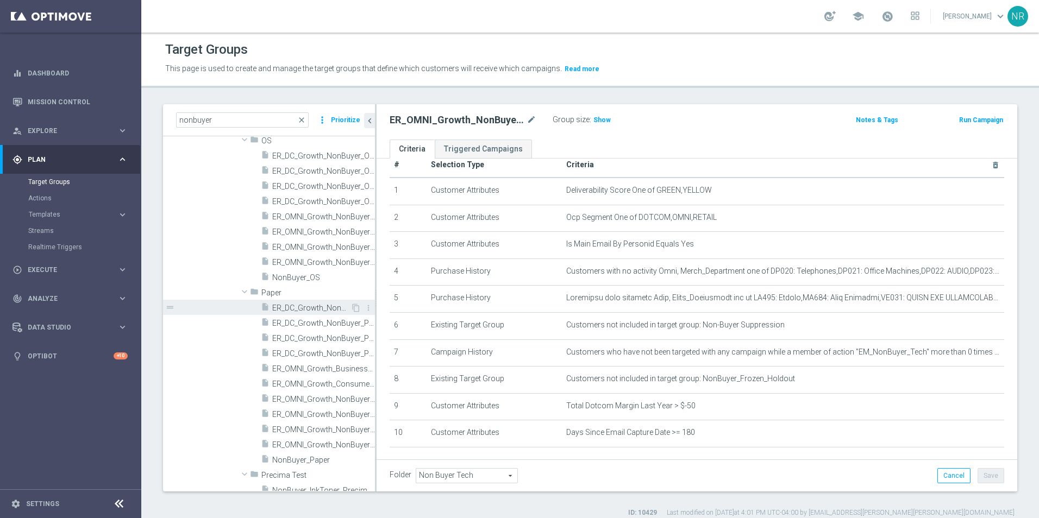
scroll to position [1087, 0]
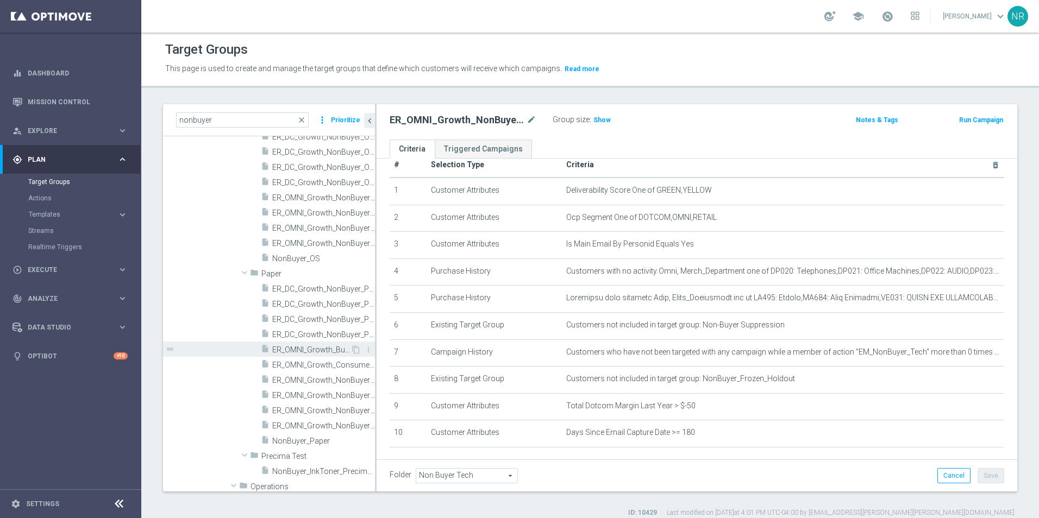
click at [320, 352] on span "ER_OMNI_Growth_Business_NonBuyer_Paper" at bounding box center [311, 350] width 78 height 9
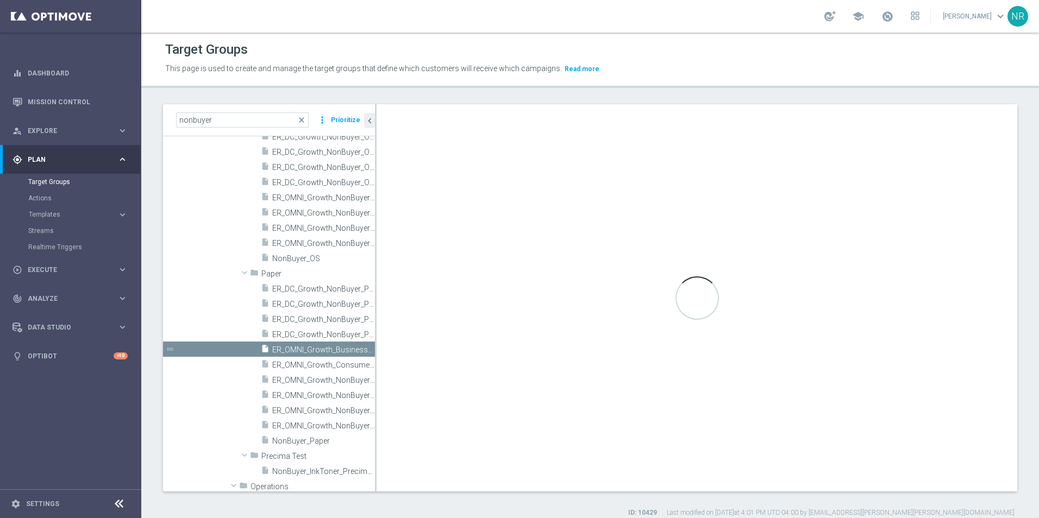
checkbox input "true"
type input "Paper"
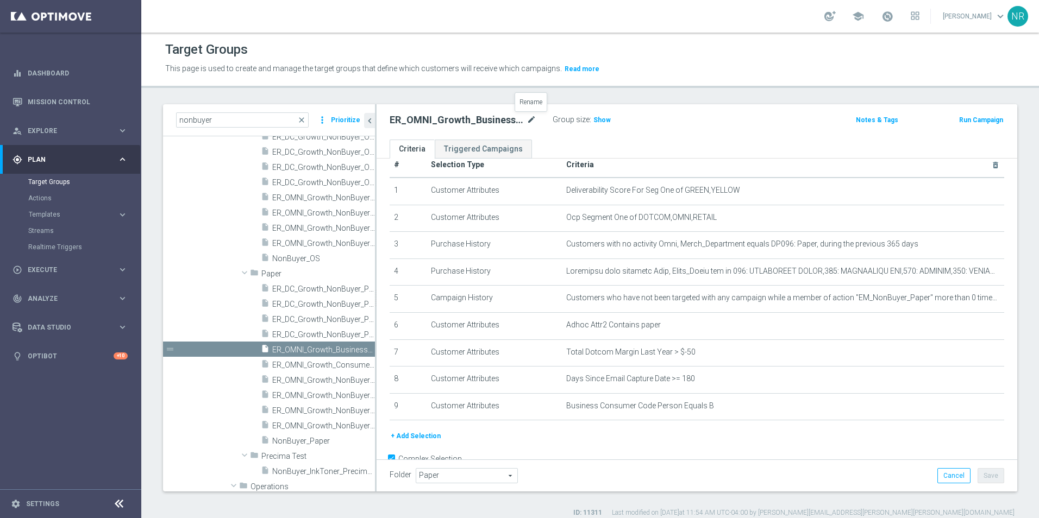
click at [531, 121] on icon "mode_edit" at bounding box center [532, 120] width 10 height 13
click at [564, 140] on ul "Criteria Triggered Campaigns" at bounding box center [697, 149] width 641 height 19
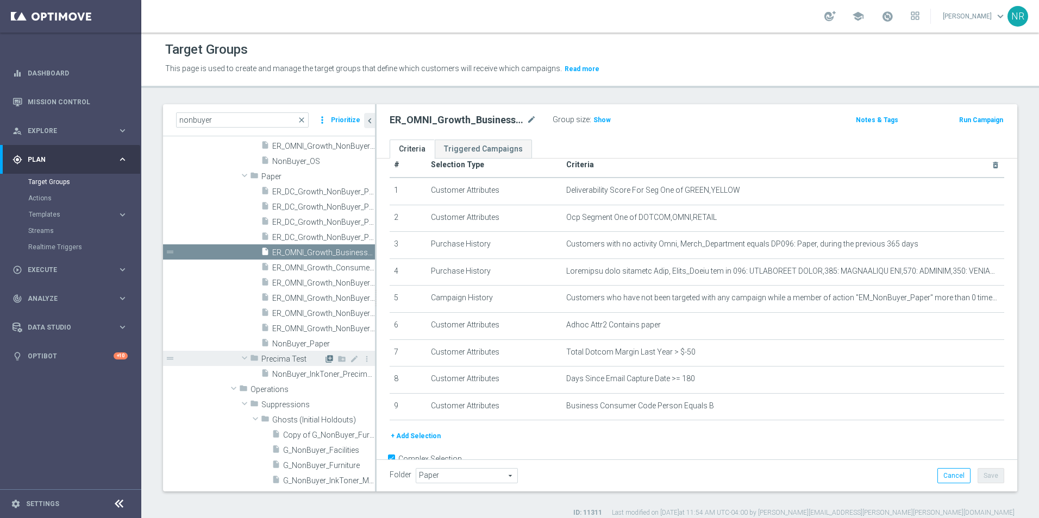
scroll to position [1196, 0]
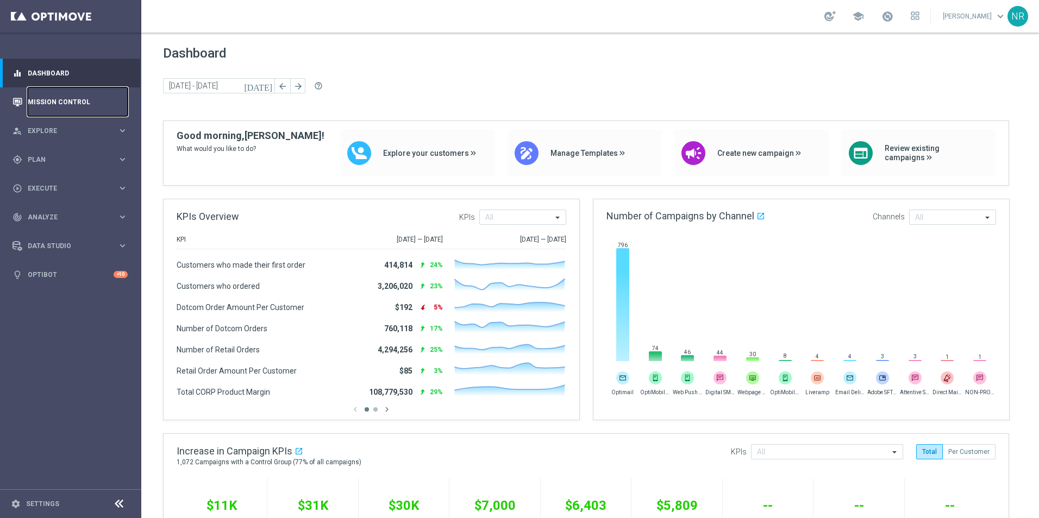
click at [88, 96] on link "Mission Control" at bounding box center [78, 101] width 100 height 29
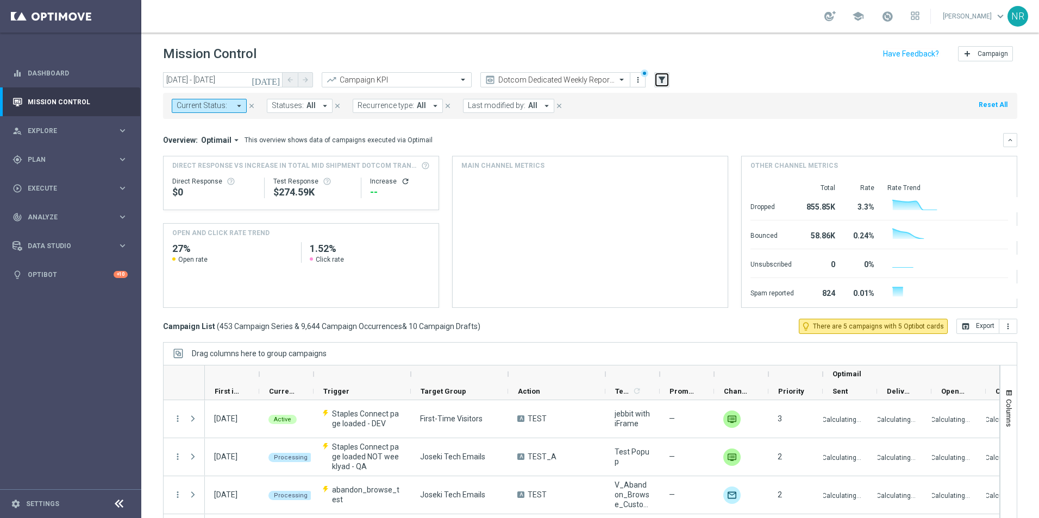
click at [661, 78] on icon "filter_alt" at bounding box center [662, 80] width 10 height 10
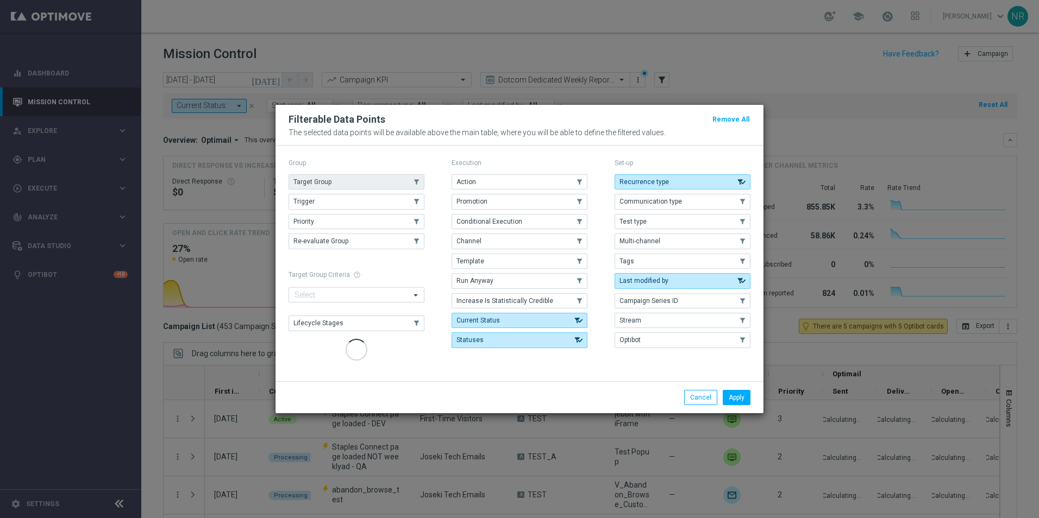
click at [343, 180] on button "Target Group" at bounding box center [357, 181] width 136 height 15
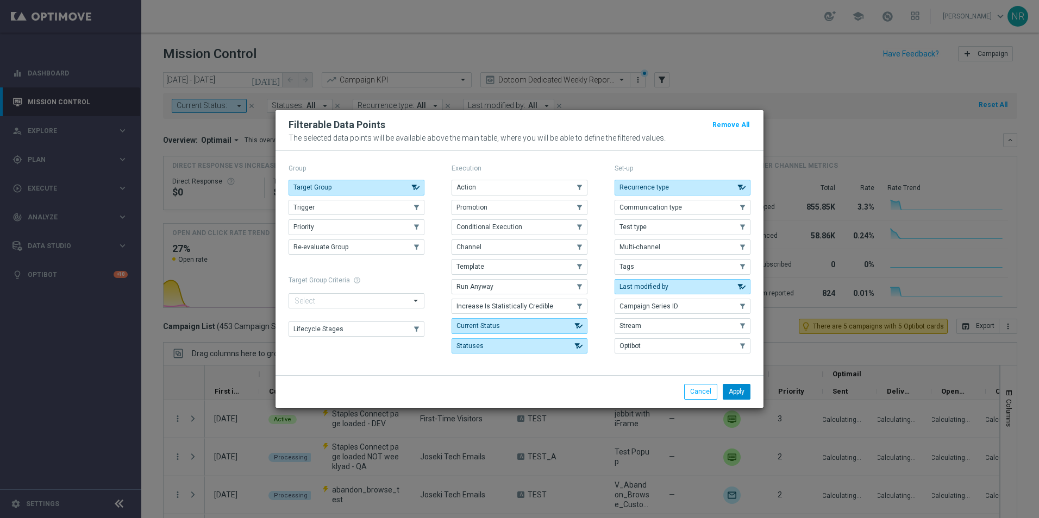
click at [734, 394] on button "Apply" at bounding box center [737, 391] width 28 height 15
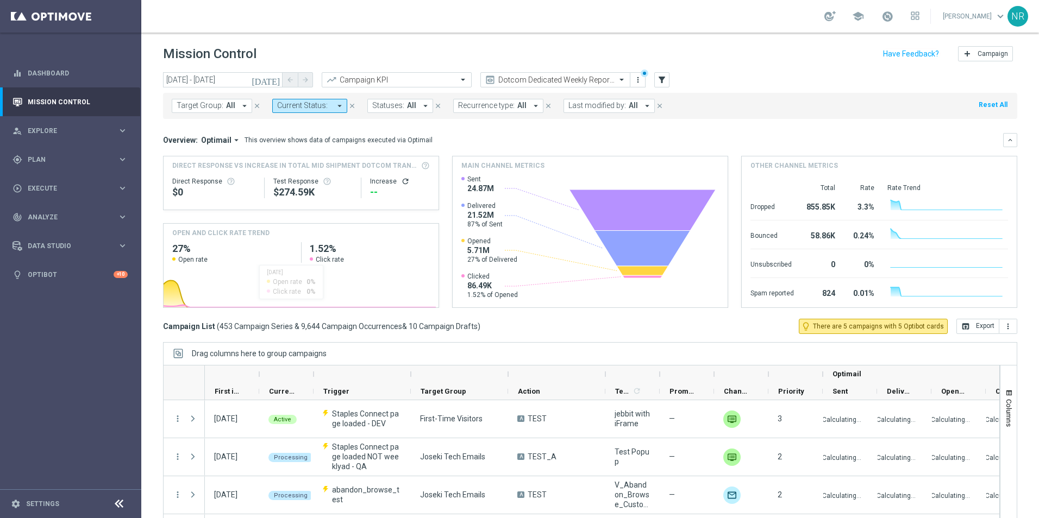
click at [190, 107] on span "Target Group:" at bounding box center [200, 105] width 47 height 9
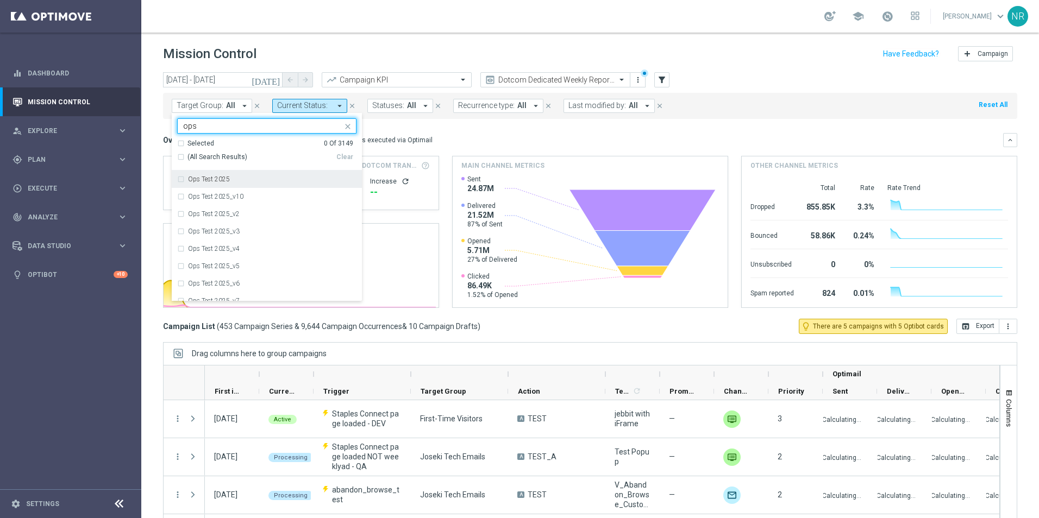
click at [201, 158] on span "(All Search Results)" at bounding box center [217, 157] width 60 height 9
type input "ops"
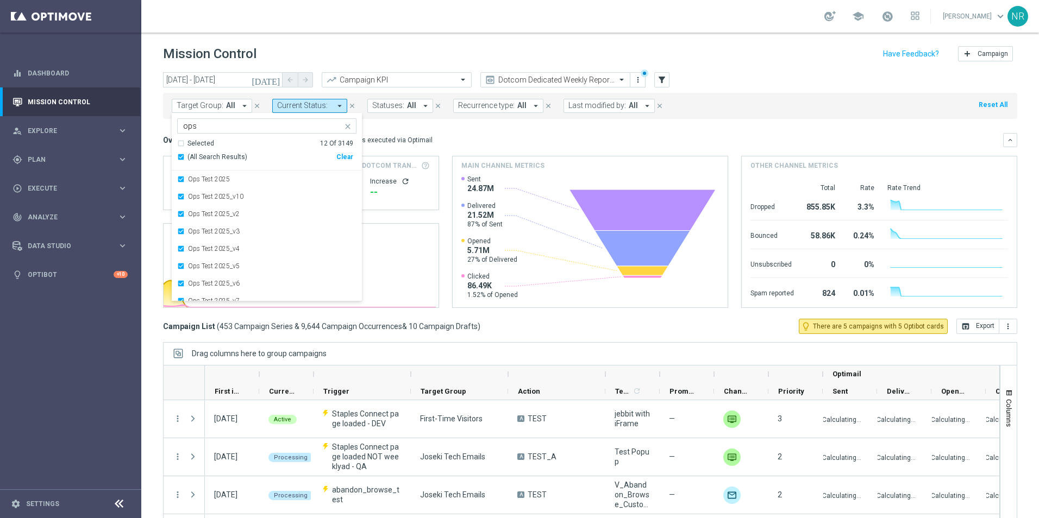
click at [489, 139] on div "Overview: Optimail arrow_drop_down This overview shows data of campaigns execut…" at bounding box center [583, 140] width 840 height 10
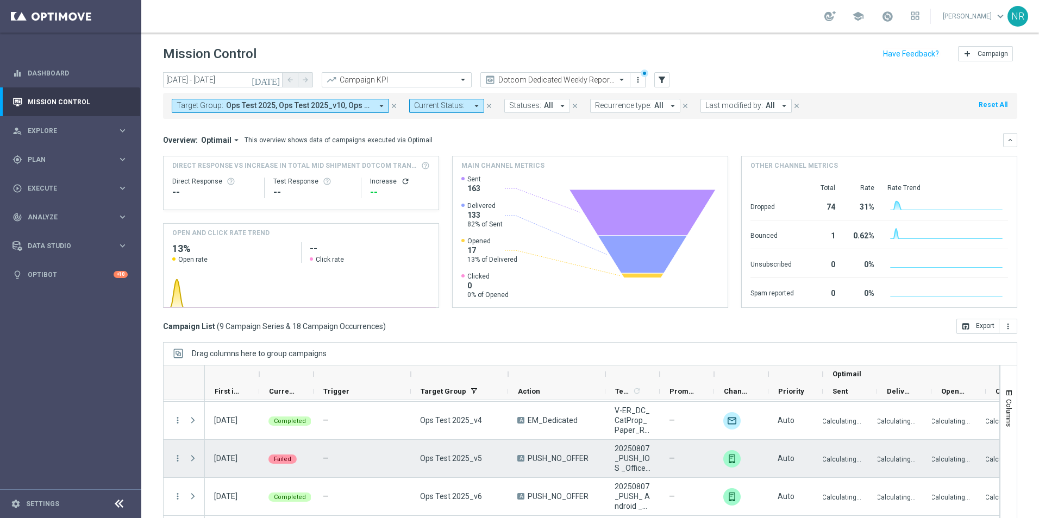
scroll to position [109, 0]
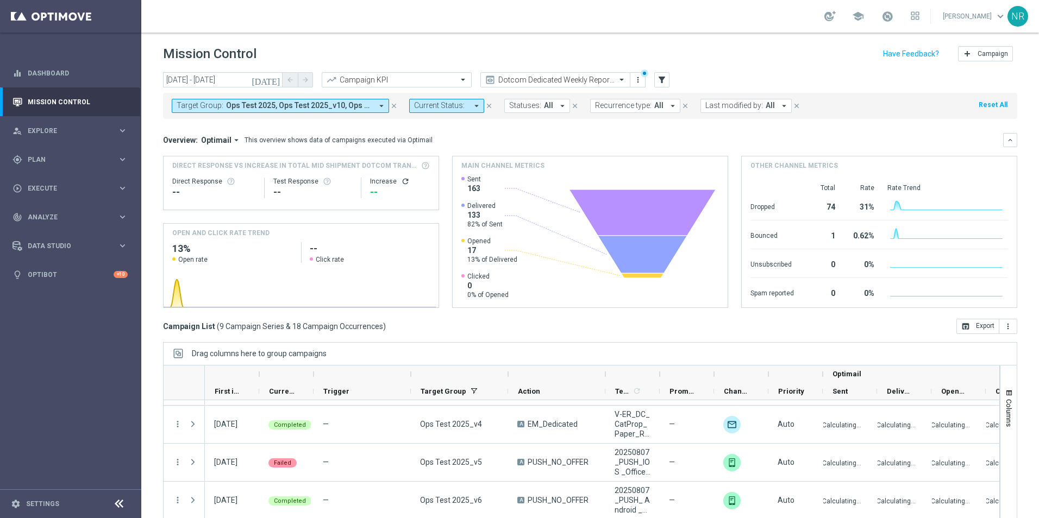
drag, startPoint x: 392, startPoint y: 106, endPoint x: 680, endPoint y: 95, distance: 288.2
click at [391, 106] on icon "close" at bounding box center [394, 106] width 8 height 8
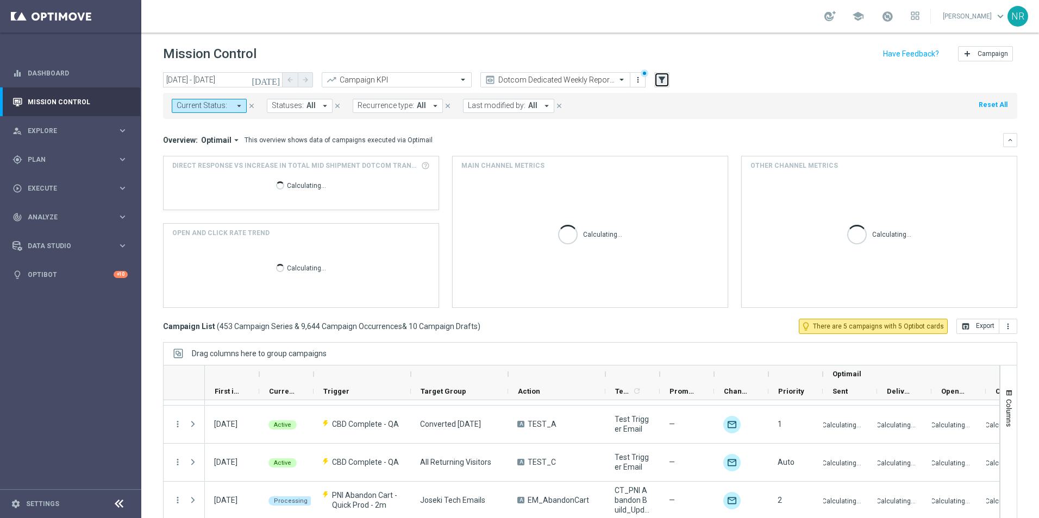
click at [666, 81] on icon "filter_alt" at bounding box center [662, 80] width 10 height 10
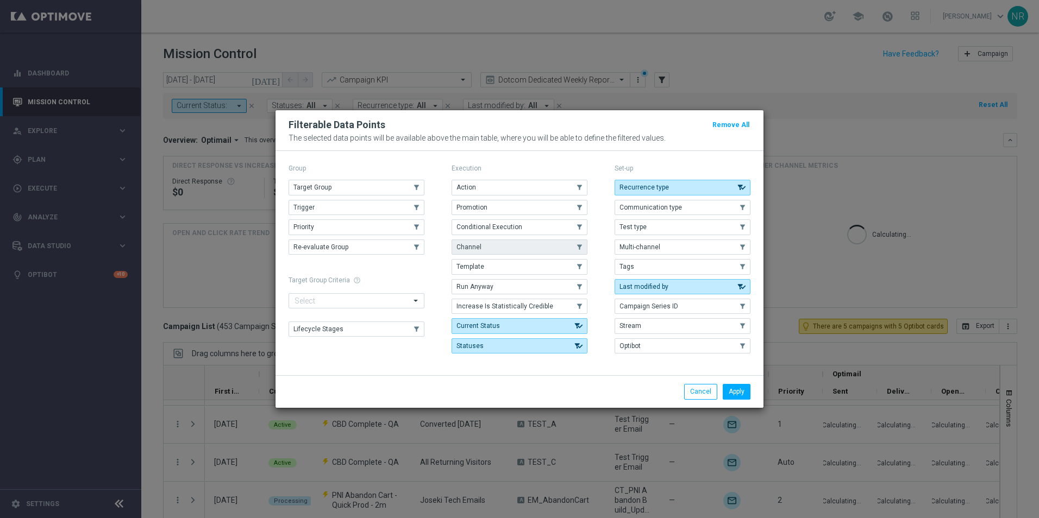
click at [494, 245] on button "Channel" at bounding box center [520, 247] width 136 height 15
click at [749, 388] on button "Apply" at bounding box center [737, 391] width 28 height 15
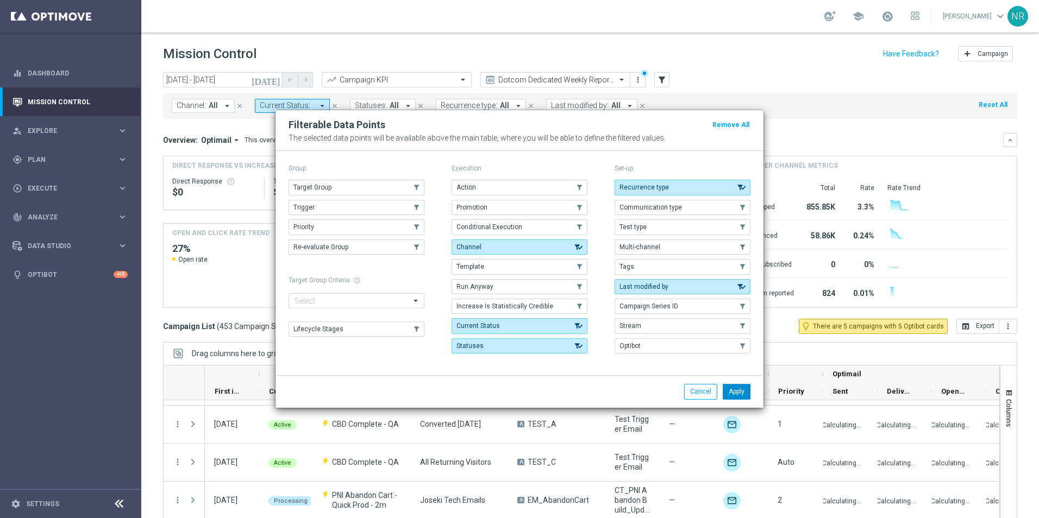
click at [748, 390] on button "Apply" at bounding box center [737, 391] width 28 height 15
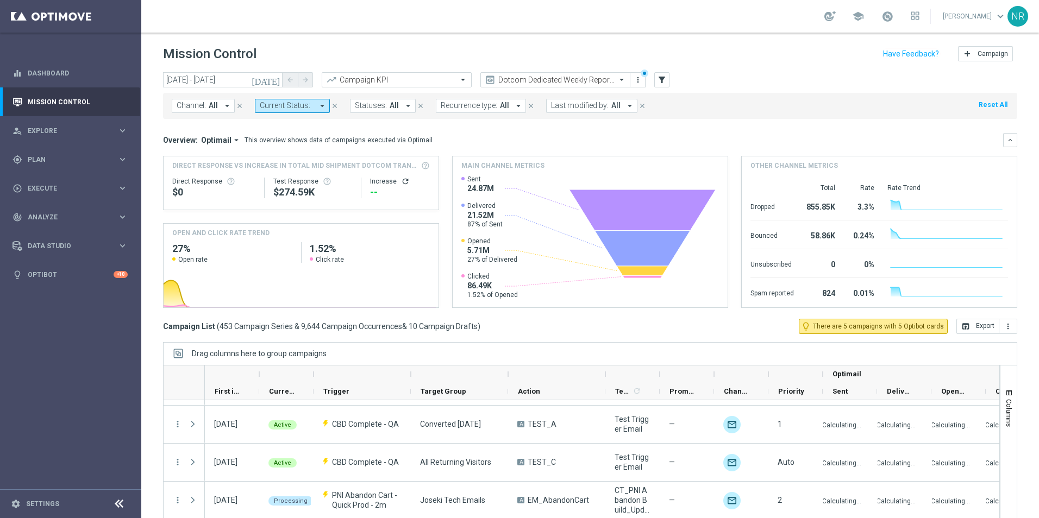
click at [202, 110] on span "Channel:" at bounding box center [191, 105] width 29 height 9
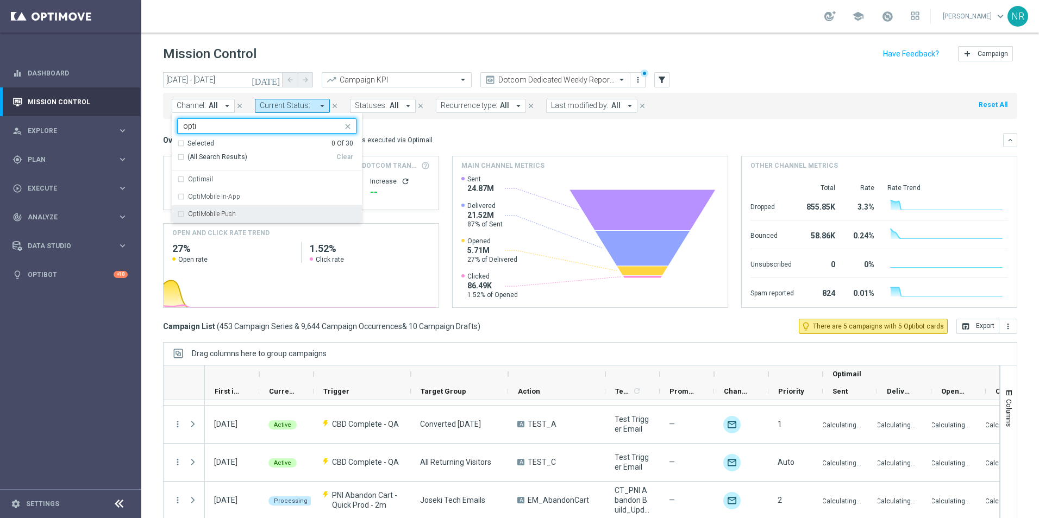
click at [265, 218] on div "OptiMobile Push" at bounding box center [266, 213] width 179 height 17
type input "opti"
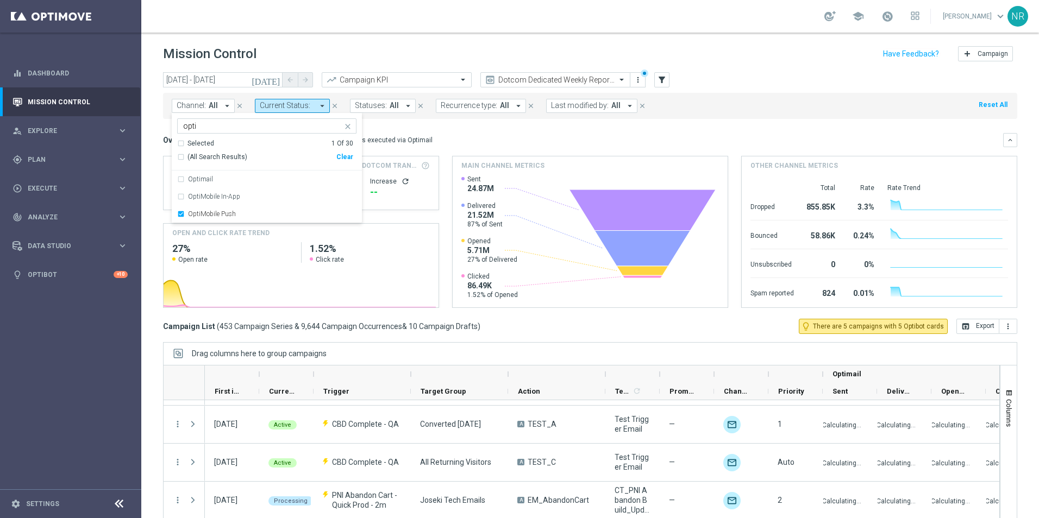
click at [643, 149] on div "Overview: Optimail arrow_drop_down This overview shows data of campaigns execut…" at bounding box center [590, 220] width 854 height 175
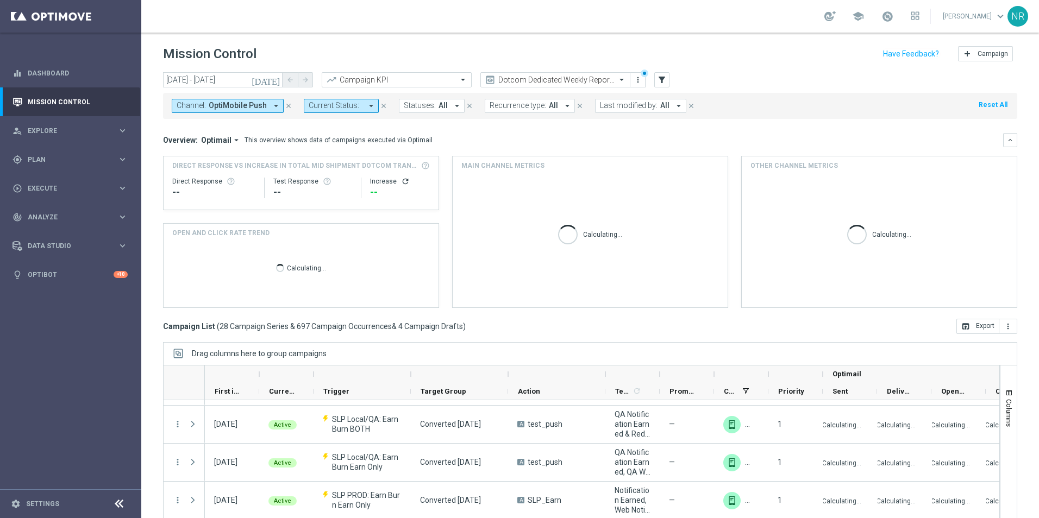
click at [275, 84] on icon "[DATE]" at bounding box center [266, 80] width 29 height 10
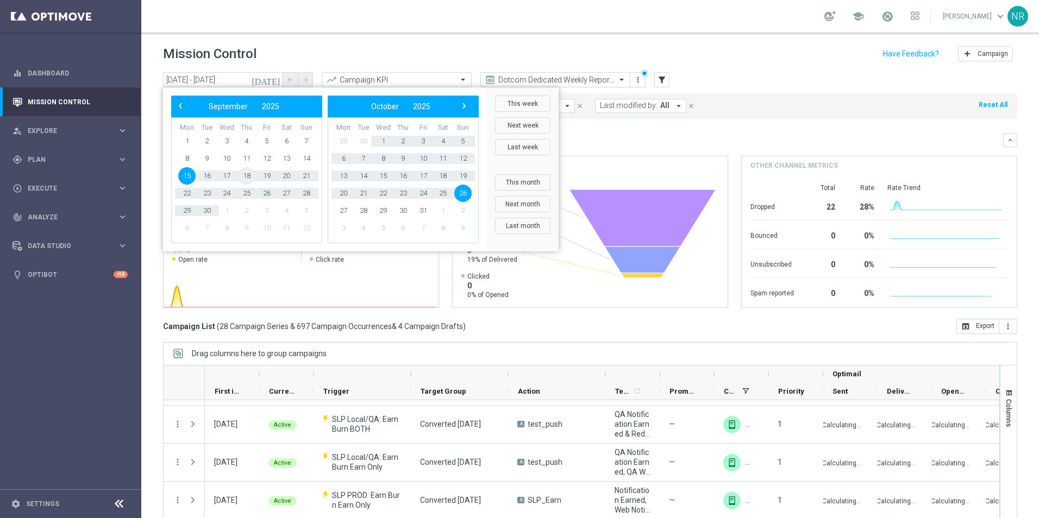
click at [244, 178] on span "18" at bounding box center [246, 175] width 17 height 17
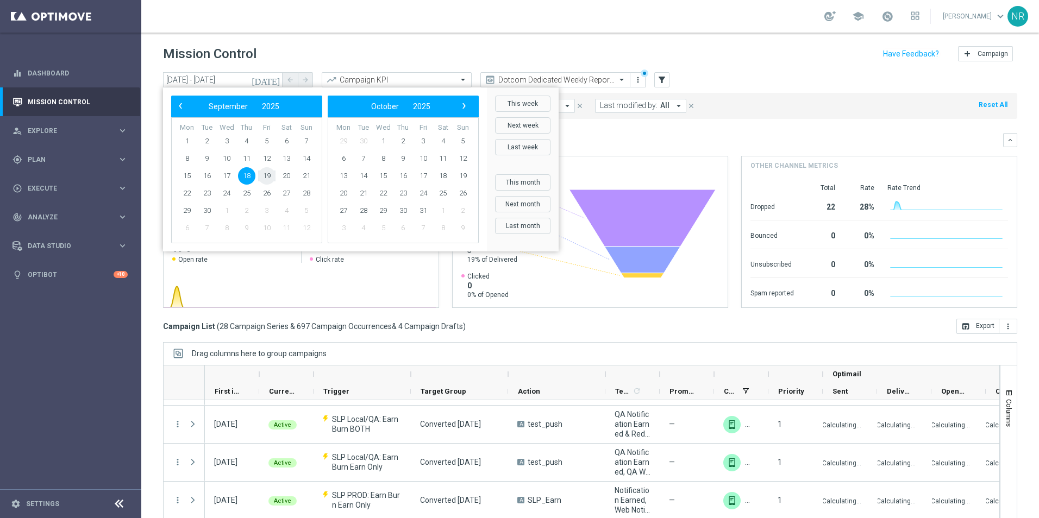
click at [269, 174] on span "19" at bounding box center [266, 175] width 17 height 17
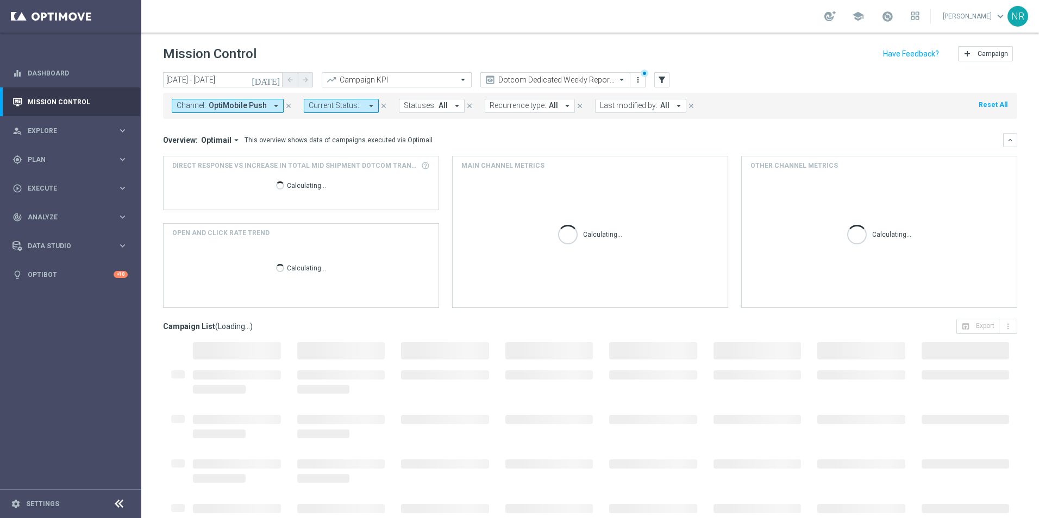
click at [279, 78] on icon "[DATE]" at bounding box center [266, 80] width 29 height 10
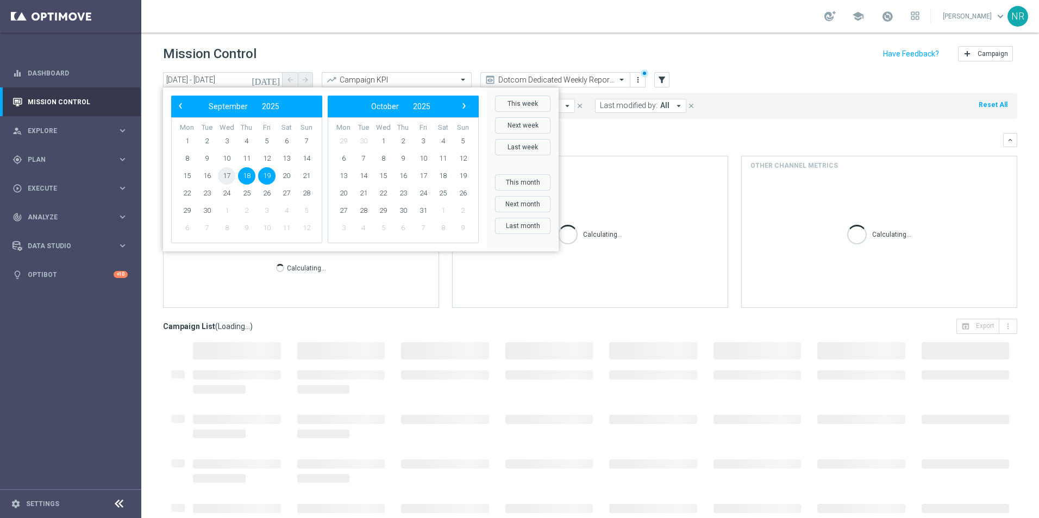
click at [224, 172] on span "17" at bounding box center [226, 175] width 17 height 17
click at [247, 173] on span "18" at bounding box center [246, 175] width 17 height 17
type input "[DATE] - [DATE]"
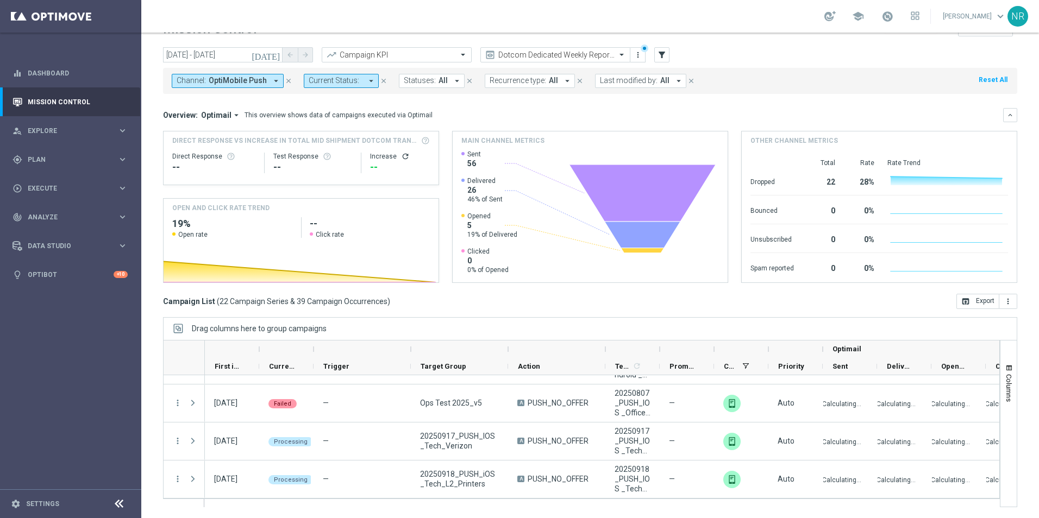
scroll to position [605, 0]
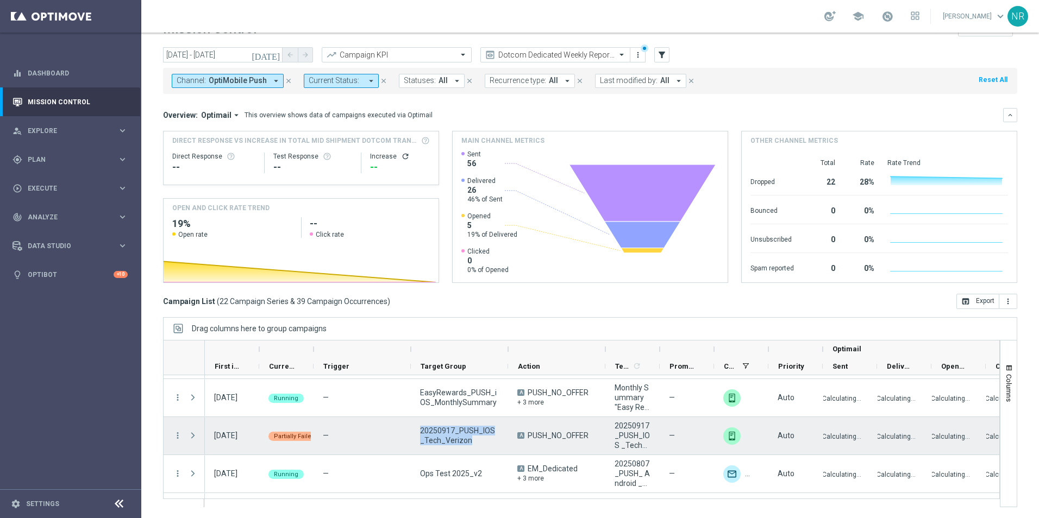
drag, startPoint x: 469, startPoint y: 443, endPoint x: 415, endPoint y: 424, distance: 57.8
click at [415, 424] on div "20250917_PUSH_IOS _Tech_Verizon" at bounding box center [459, 435] width 97 height 37
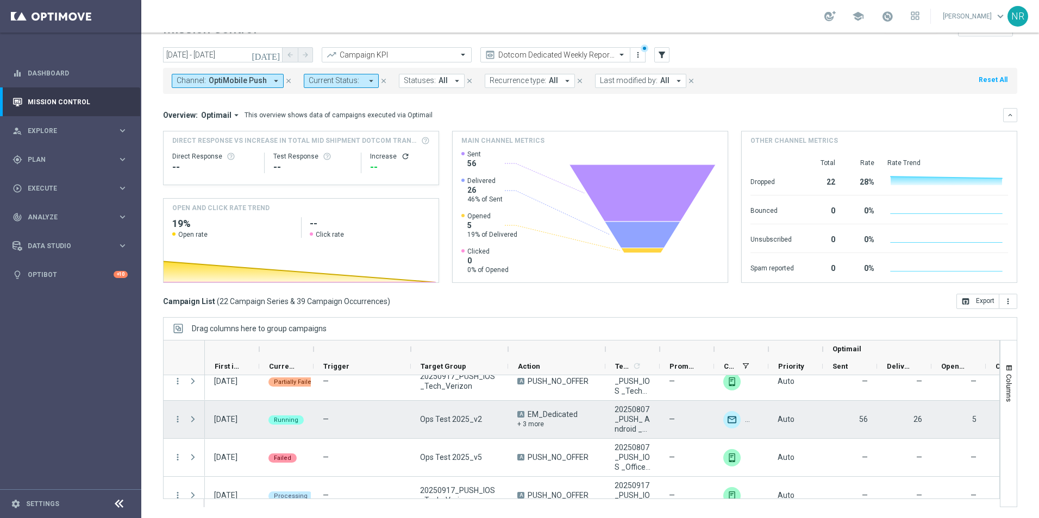
scroll to position [714, 0]
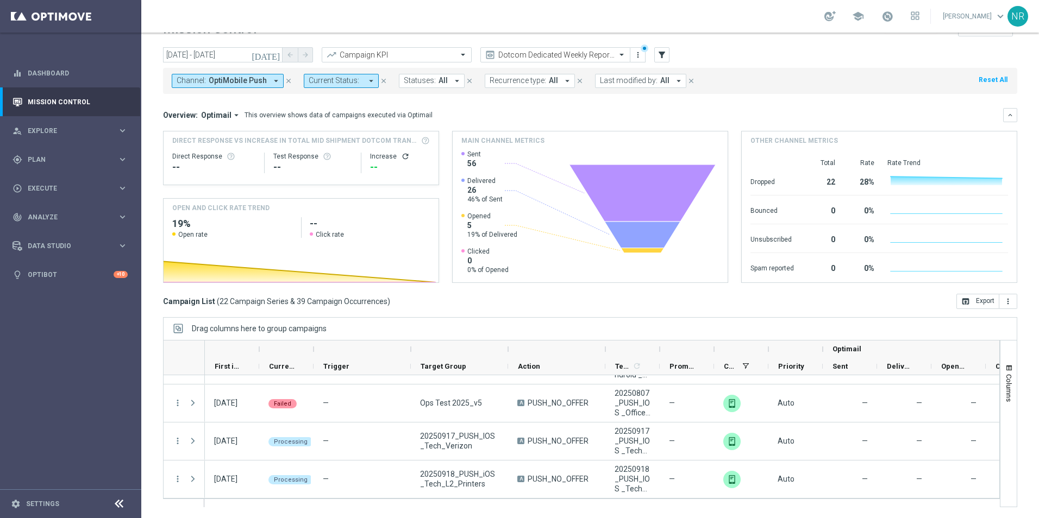
click at [285, 78] on icon "close" at bounding box center [289, 81] width 8 height 8
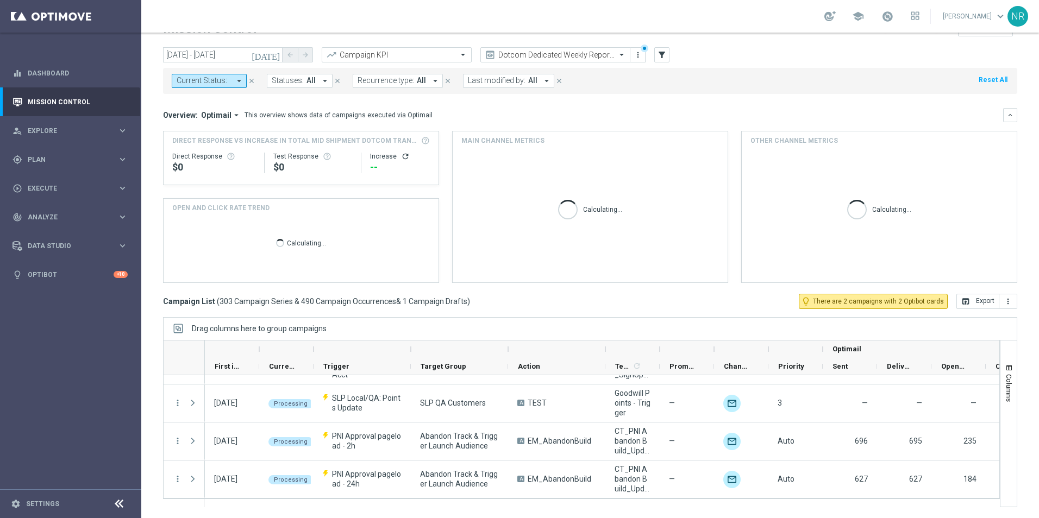
click at [307, 79] on span "All" at bounding box center [311, 80] width 9 height 9
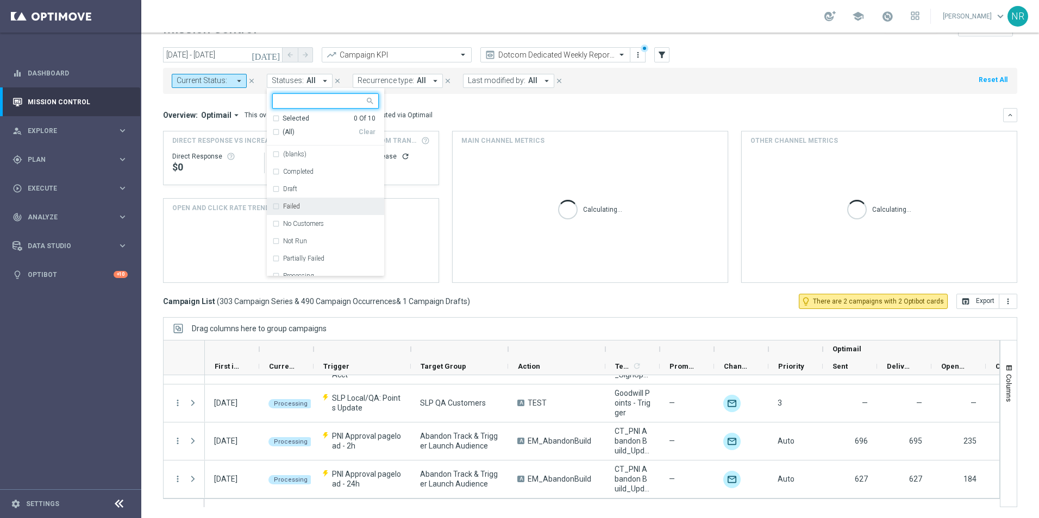
click at [294, 207] on label "Failed" at bounding box center [291, 206] width 17 height 7
click at [517, 114] on div "Overview: Optimail arrow_drop_down This overview shows data of campaigns execut…" at bounding box center [583, 115] width 840 height 10
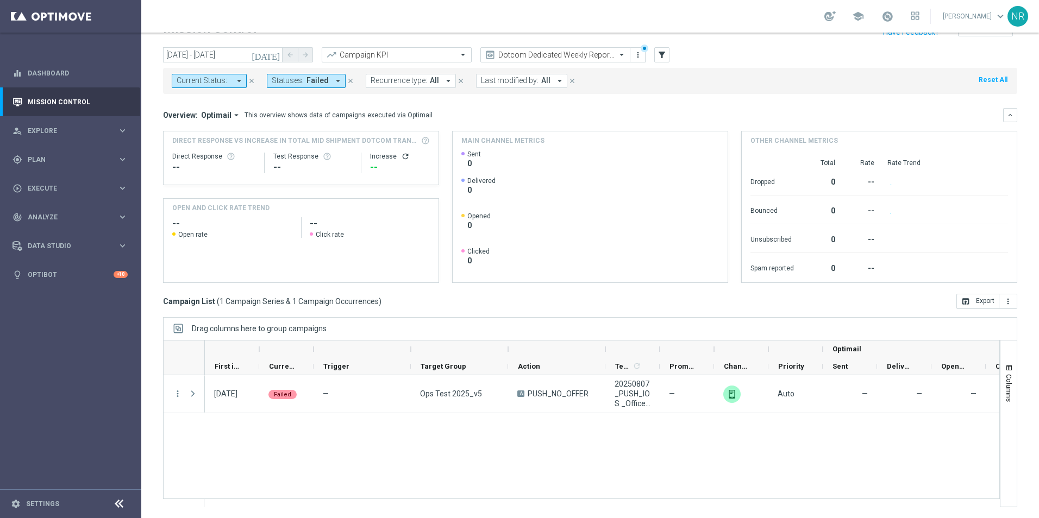
scroll to position [0, 0]
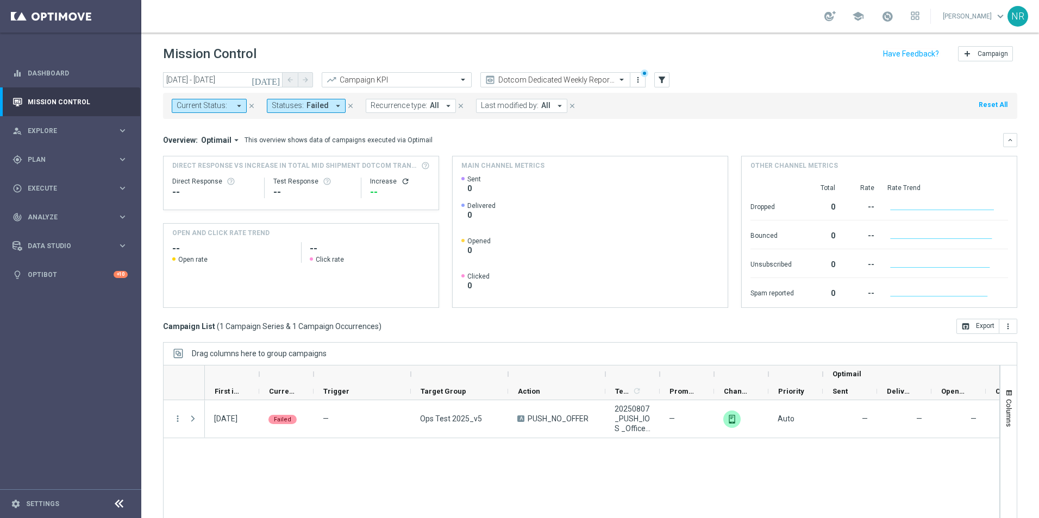
click at [328, 104] on button "Statuses: Failed arrow_drop_down" at bounding box center [306, 106] width 79 height 14
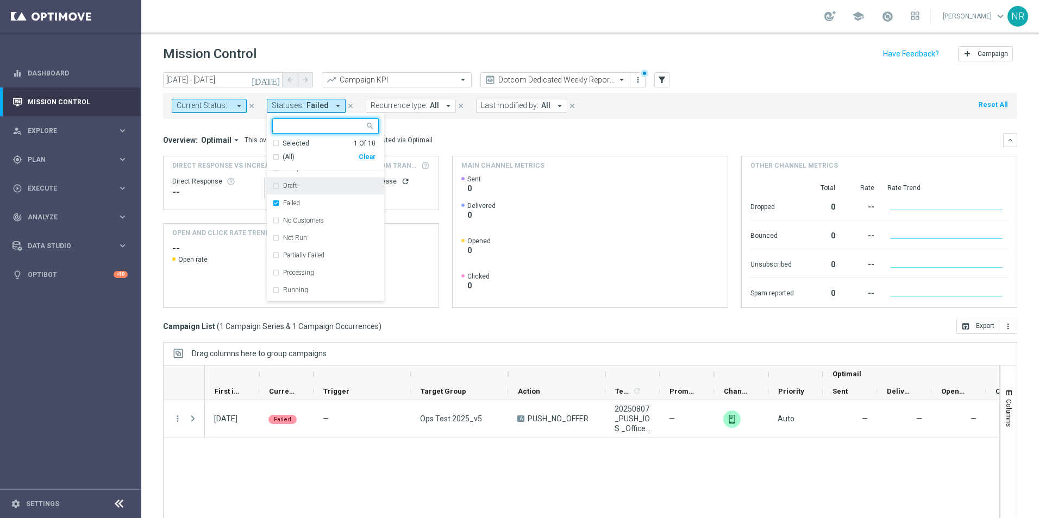
scroll to position [43, 0]
click at [322, 240] on label "Partially Failed" at bounding box center [303, 240] width 41 height 7
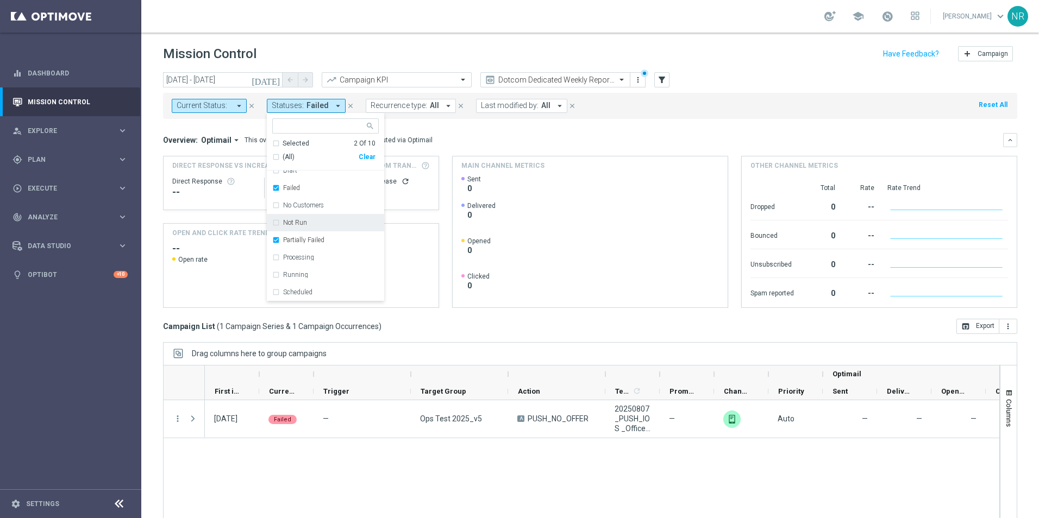
click at [552, 141] on div "Overview: Optimail arrow_drop_down This overview shows data of campaigns execut…" at bounding box center [583, 140] width 840 height 10
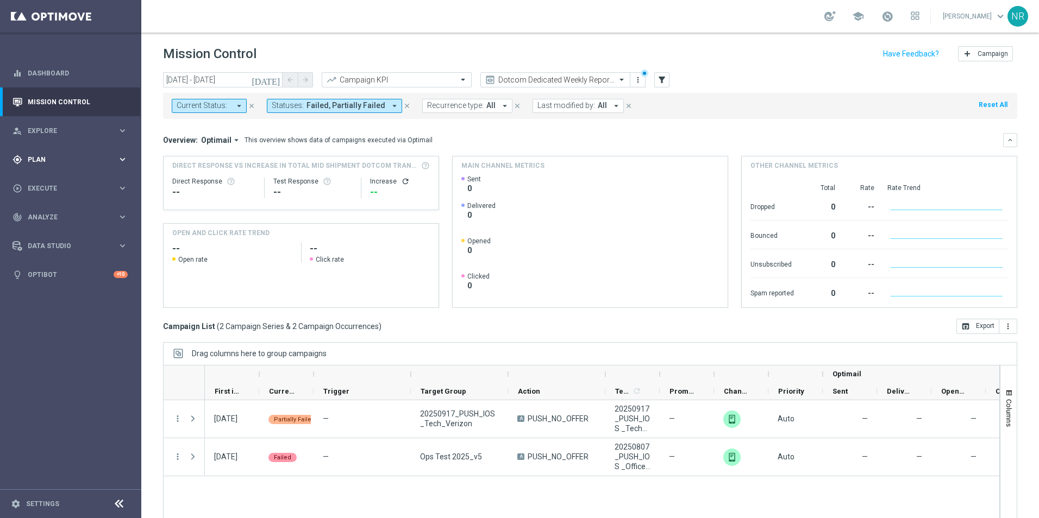
click at [67, 160] on span "Plan" at bounding box center [73, 160] width 90 height 7
click at [58, 183] on link "Target Groups" at bounding box center [70, 182] width 85 height 9
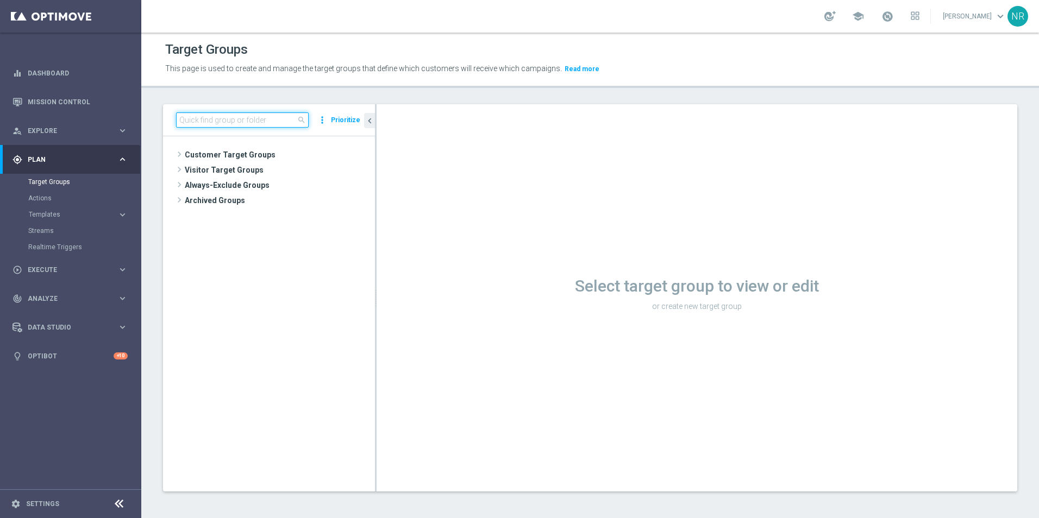
click at [255, 128] on input at bounding box center [242, 119] width 133 height 15
click at [56, 210] on button "Templates keyboard_arrow_right" at bounding box center [78, 214] width 100 height 9
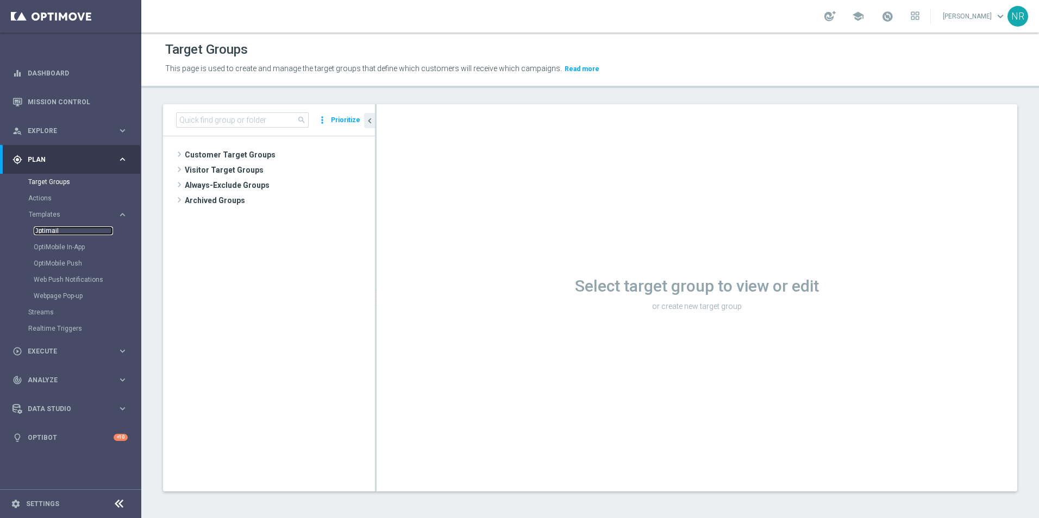
click at [45, 230] on link "Optimail" at bounding box center [73, 231] width 79 height 9
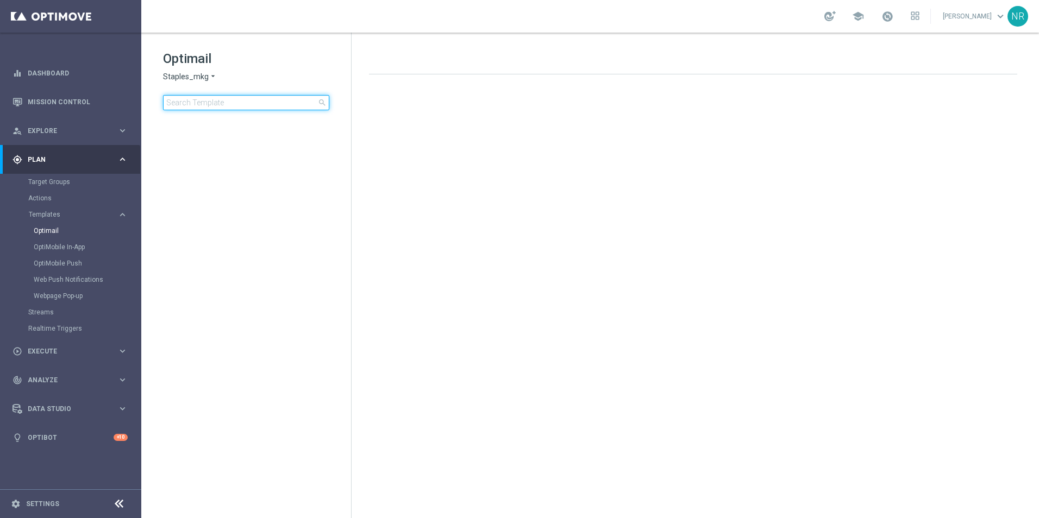
click at [204, 103] on input at bounding box center [246, 102] width 166 height 15
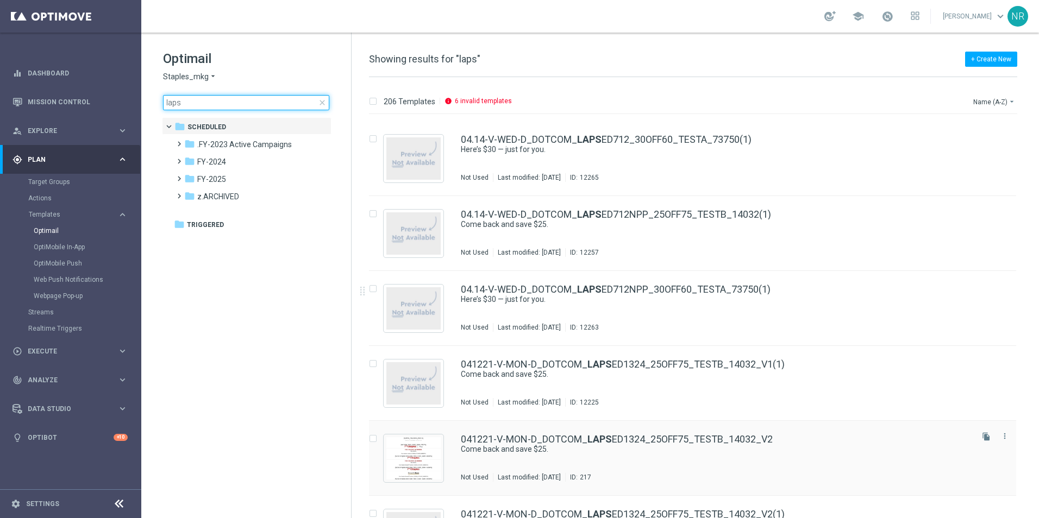
scroll to position [1171, 0]
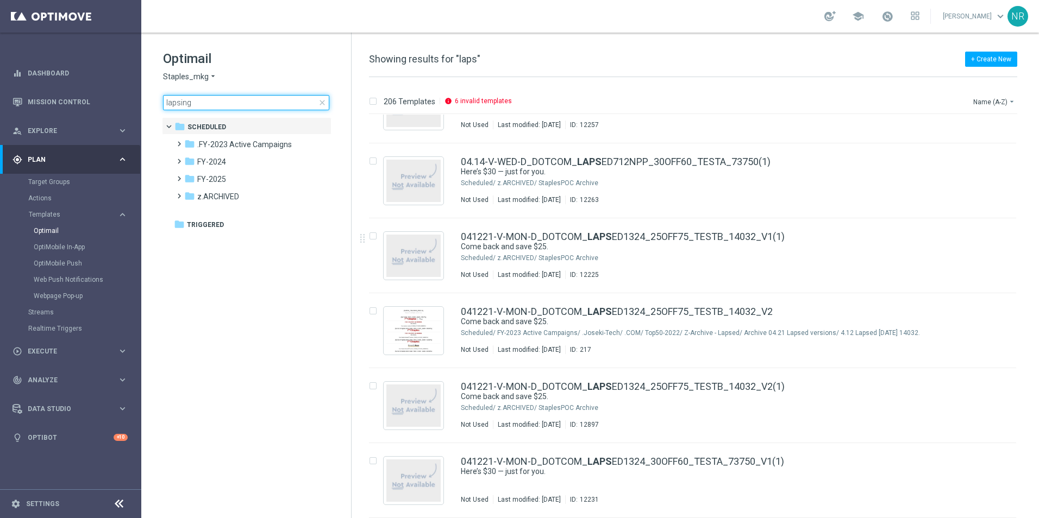
click at [279, 105] on input "lapsing" at bounding box center [246, 102] width 166 height 15
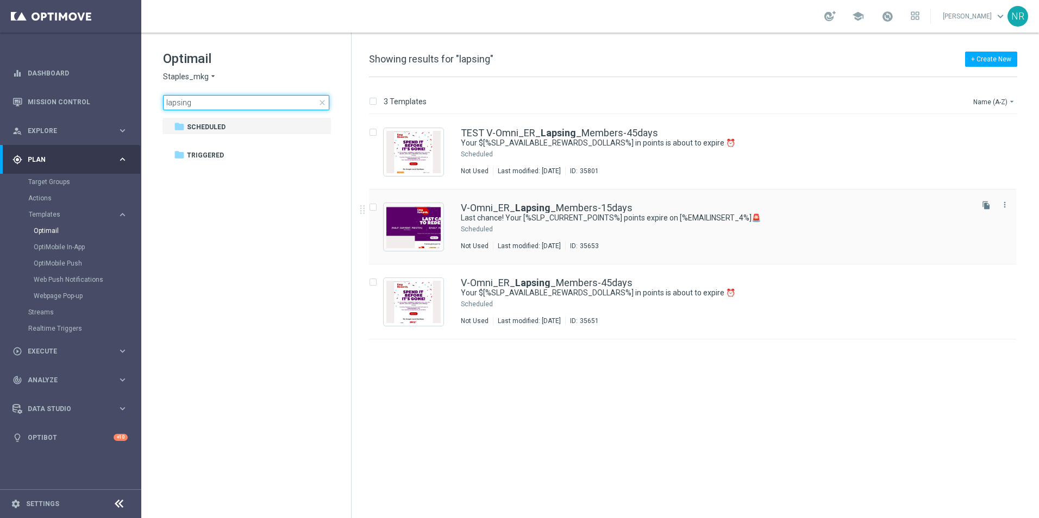
type input "lapsing"
click at [581, 198] on div "V-Omni_ER_ Lapsing _Members-15days Last chance! Your [%SLP_CURRENT_POINTS%] poi…" at bounding box center [692, 227] width 647 height 75
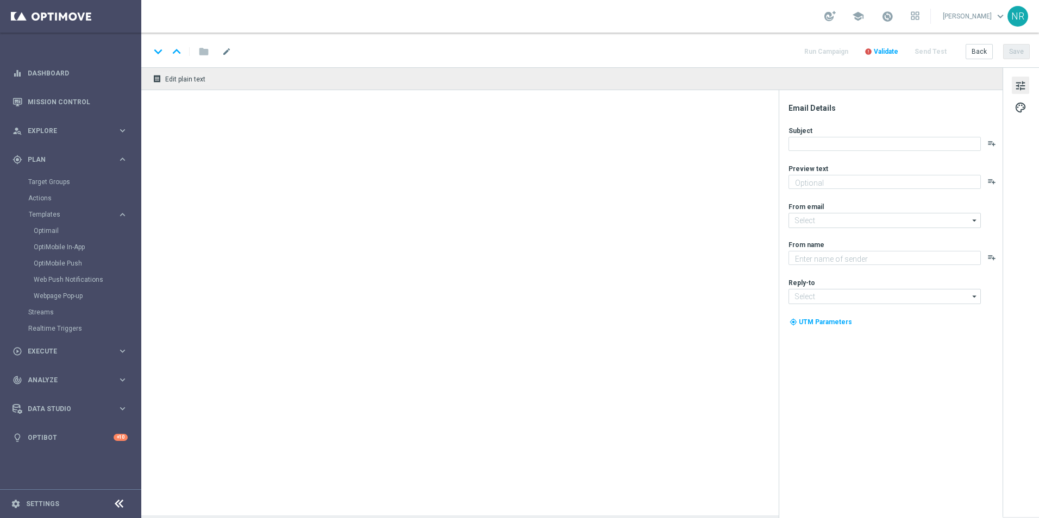
type textarea "Redeem them now before they're gone!"
type input "[EMAIL_ADDRESS][DOMAIN_NAME]"
type textarea "Staples"
type input "[EMAIL_ADDRESS][DOMAIN_NAME]"
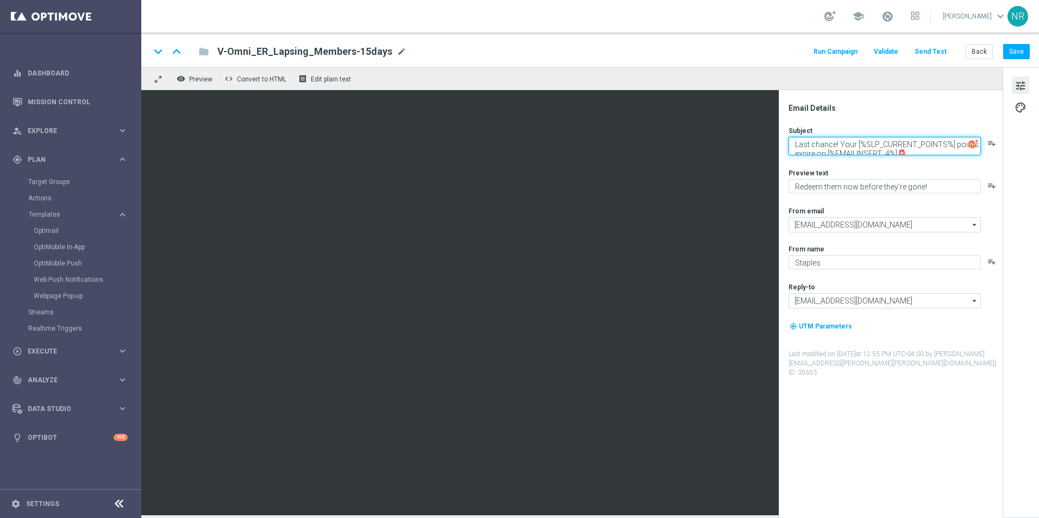
click at [827, 147] on textarea "Last chance! Your [%SLP_CURRENT_POINTS%] points expire on [%EMAILINSERT_4%]🚨" at bounding box center [885, 146] width 192 height 18
drag, startPoint x: 794, startPoint y: 142, endPoint x: 854, endPoint y: 144, distance: 60.3
click at [854, 144] on textarea "Last chance! Your [%SLP_CURRENT_POINTS%] points expire on [%EMAILINSERT_4%]🚨" at bounding box center [885, 146] width 192 height 18
drag, startPoint x: 953, startPoint y: 141, endPoint x: 824, endPoint y: 152, distance: 129.3
click at [824, 152] on textarea "Last chance! Your [%SLP_CURRENT_POINTS%] points expire on [%EMAILINSERT_4%]🚨" at bounding box center [885, 146] width 192 height 18
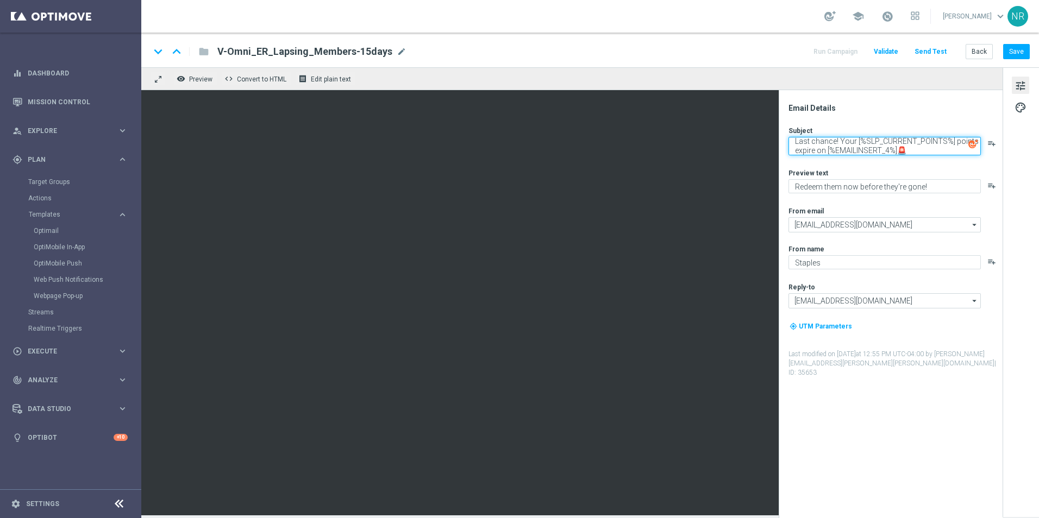
scroll to position [2, 0]
type textarea "Last chance! Your [%SLP_CURRENT_POINTS%] points expire on [%EMAILINSERT_4%]🚨"
click at [1013, 54] on button "Save" at bounding box center [1016, 51] width 27 height 15
click at [398, 52] on span "mode_edit" at bounding box center [402, 52] width 10 height 10
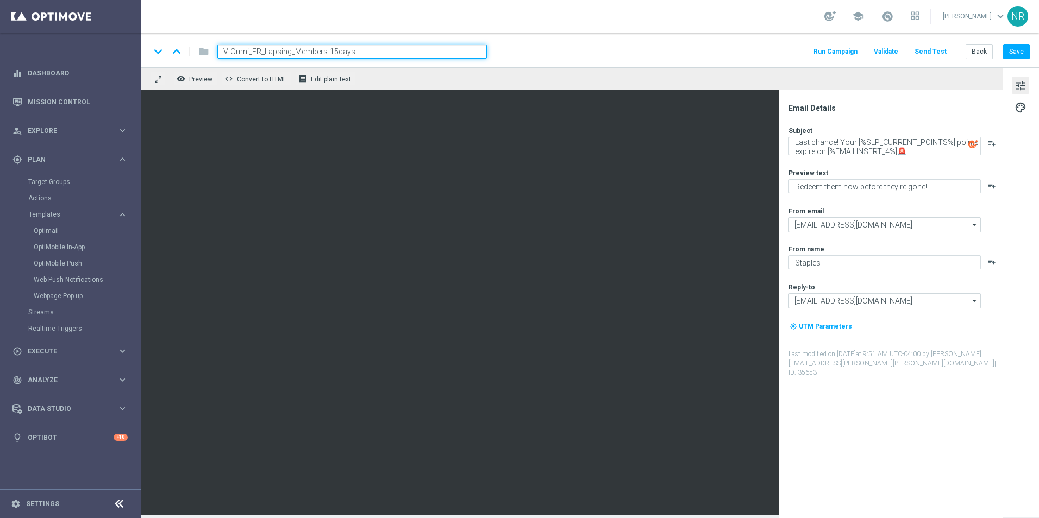
drag, startPoint x: 363, startPoint y: 49, endPoint x: 221, endPoint y: 49, distance: 141.8
click at [221, 49] on input "V-Omni_ER_Lapsing_Members-15days" at bounding box center [352, 52] width 270 height 14
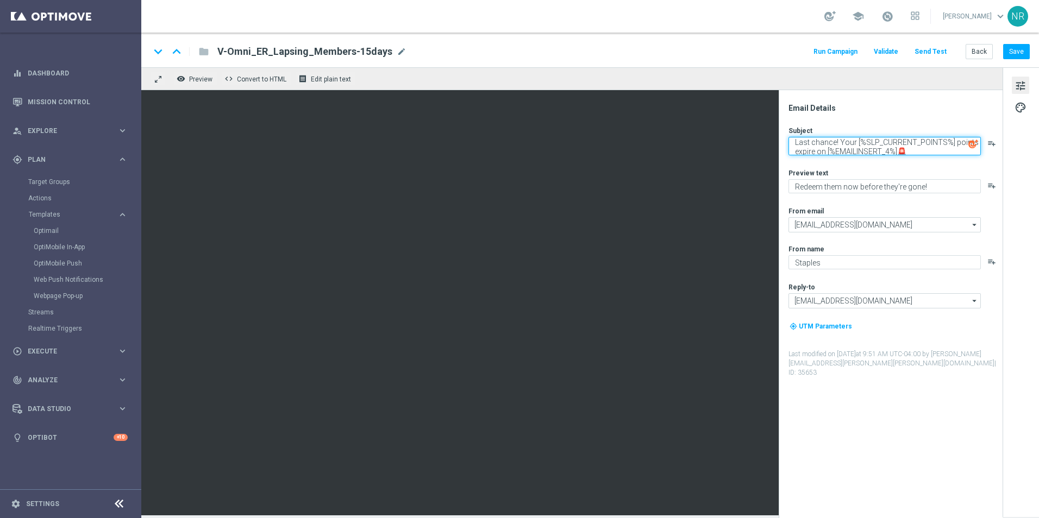
drag, startPoint x: 792, startPoint y: 140, endPoint x: 855, endPoint y: 137, distance: 63.6
click at [855, 137] on textarea "Last chance! Your [%SLP_CURRENT_POINTS%] points expire on [%EMAILINSERT_4%]🚨" at bounding box center [885, 146] width 192 height 18
click at [642, 42] on div "keyboard_arrow_down keyboard_arrow_up folder V-Omni_ER_Lapsing_Members-15days V…" at bounding box center [590, 50] width 898 height 35
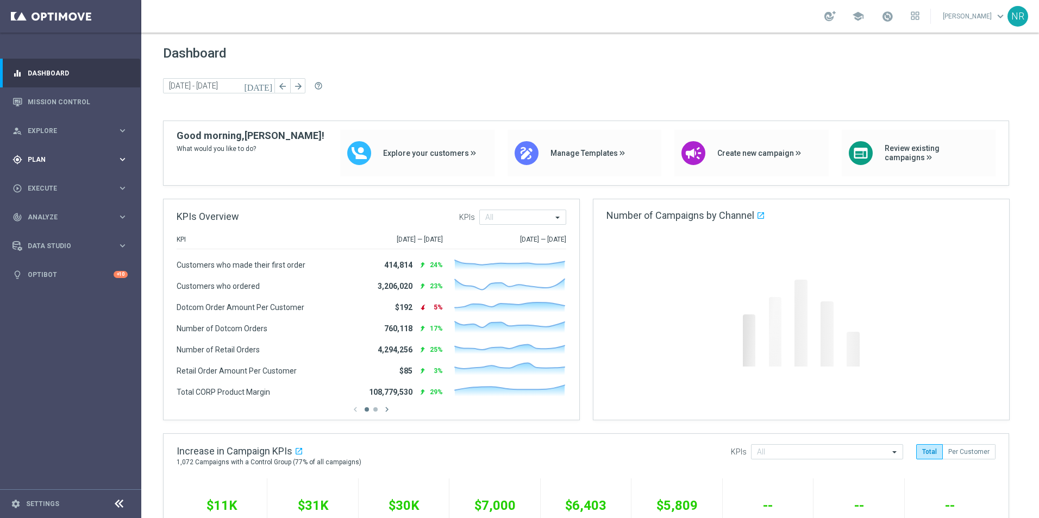
click at [53, 162] on span "Plan" at bounding box center [73, 160] width 90 height 7
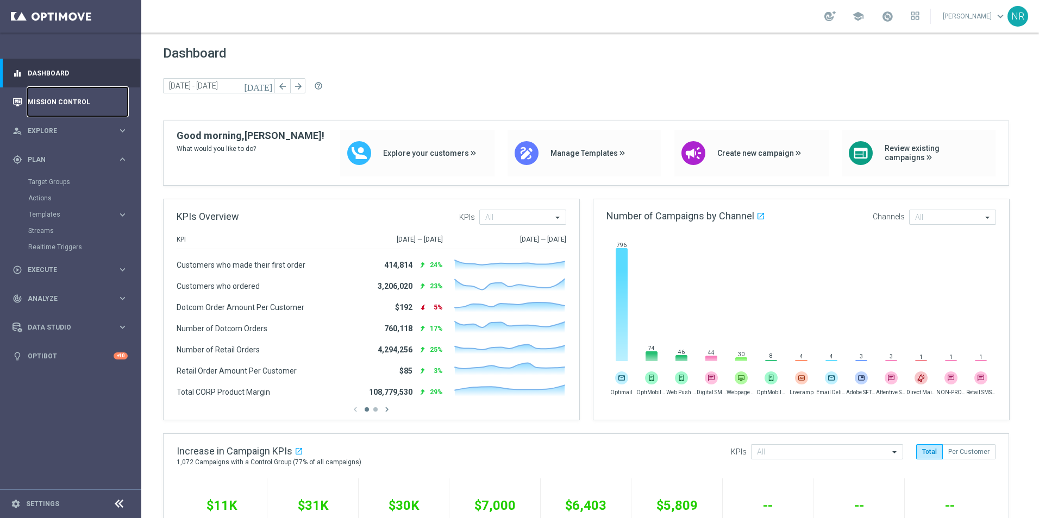
click at [48, 99] on link "Mission Control" at bounding box center [78, 101] width 100 height 29
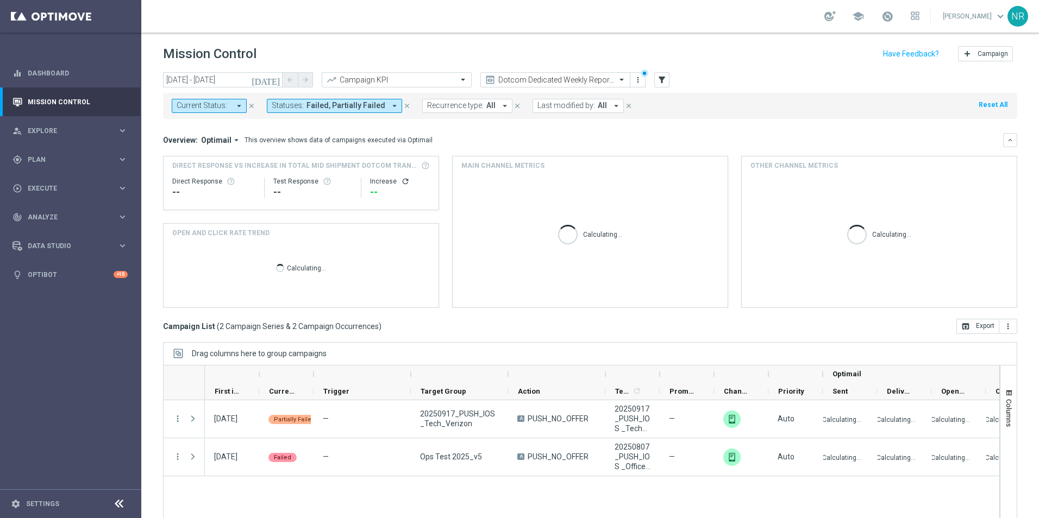
click at [403, 106] on icon "close" at bounding box center [407, 106] width 8 height 8
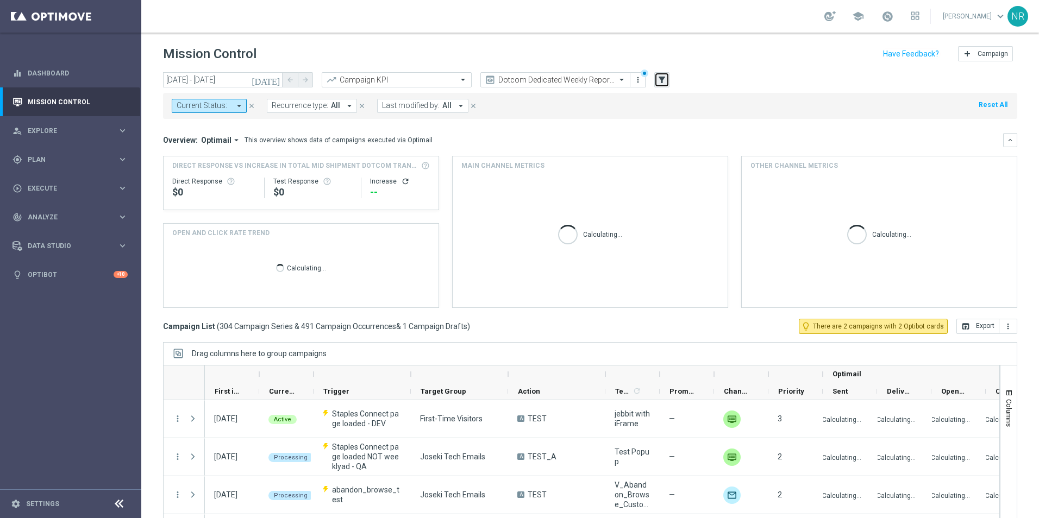
click at [662, 87] on button "filter_alt" at bounding box center [661, 79] width 15 height 15
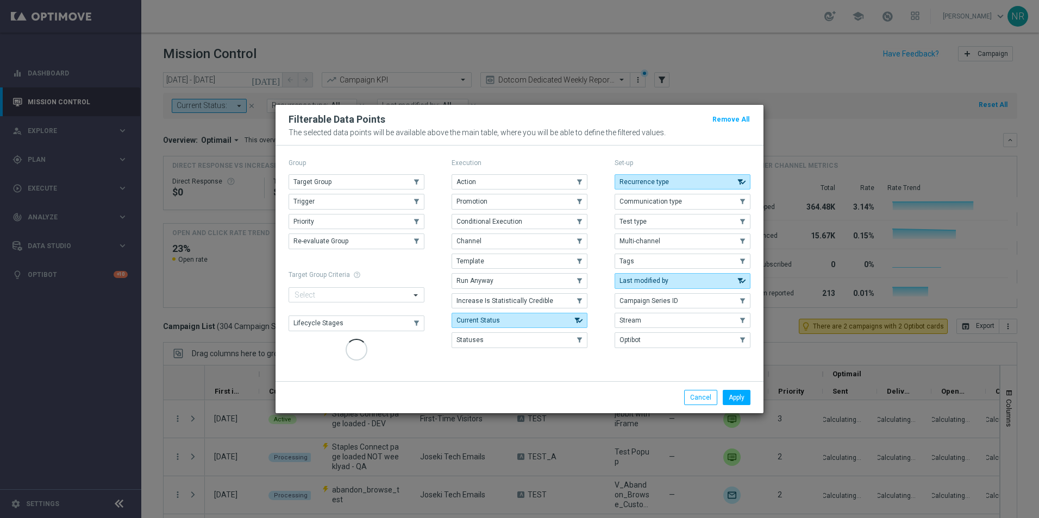
click at [663, 81] on modal-container "Filterable Data Points Remove All The selected data points will be available ab…" at bounding box center [519, 259] width 1039 height 518
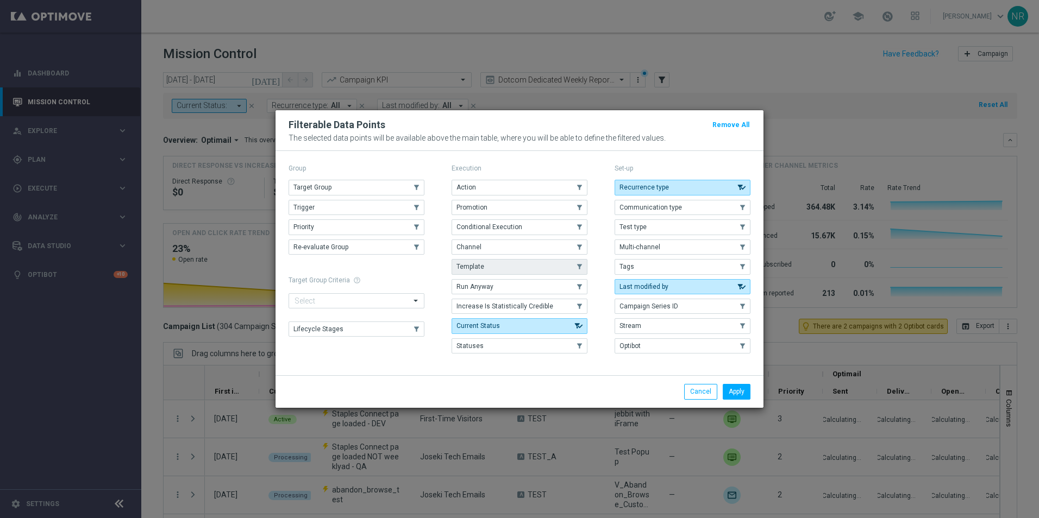
click at [492, 264] on button "Template" at bounding box center [520, 266] width 136 height 15
click at [736, 389] on button "Apply" at bounding box center [737, 391] width 28 height 15
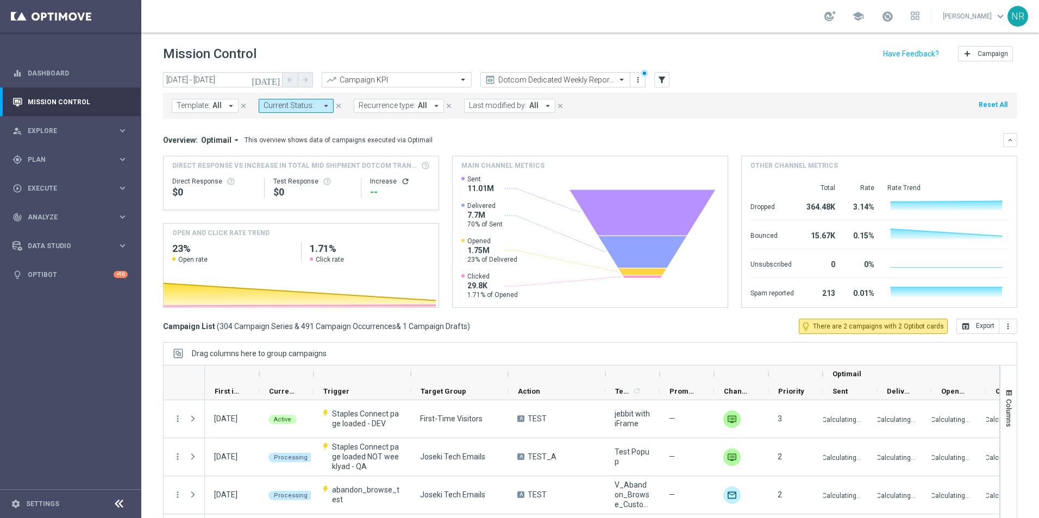
click at [187, 110] on span "Template:" at bounding box center [193, 105] width 33 height 9
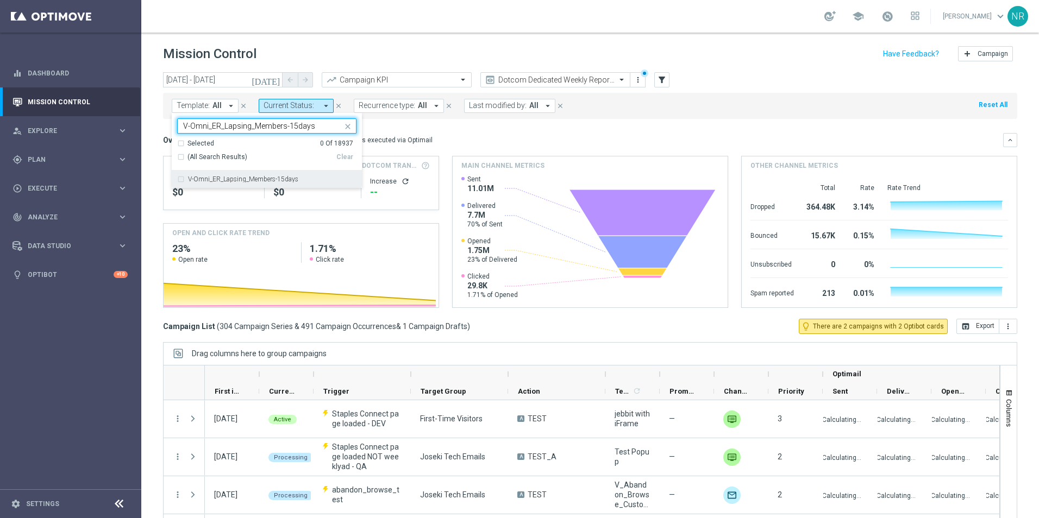
click at [257, 176] on div "V-Omni_ER_Lapsing_Members-15days" at bounding box center [266, 179] width 179 height 17
type input "V-Omni_ER_Lapsing_Members-15days"
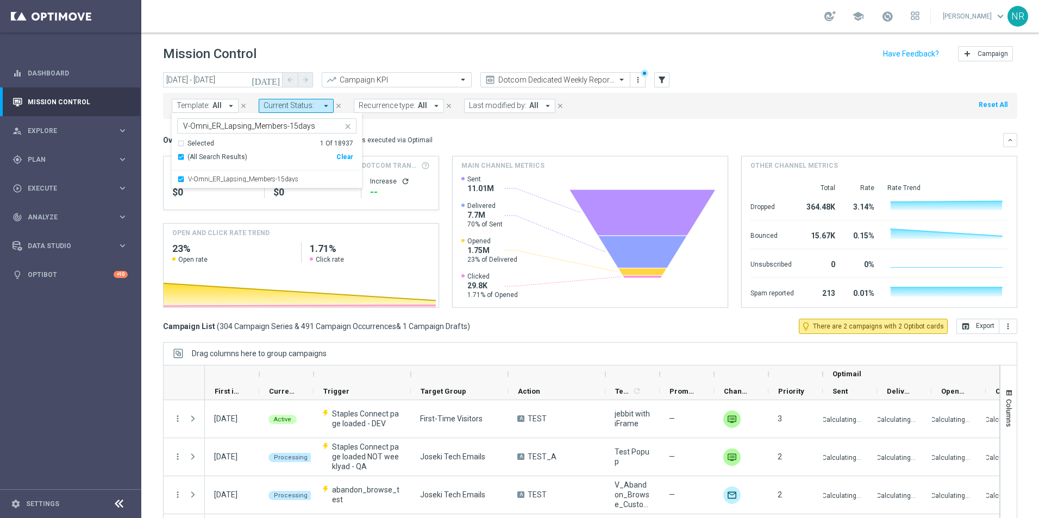
click at [515, 137] on div "Overview: Optimail arrow_drop_down This overview shows data of campaigns execut…" at bounding box center [583, 140] width 840 height 10
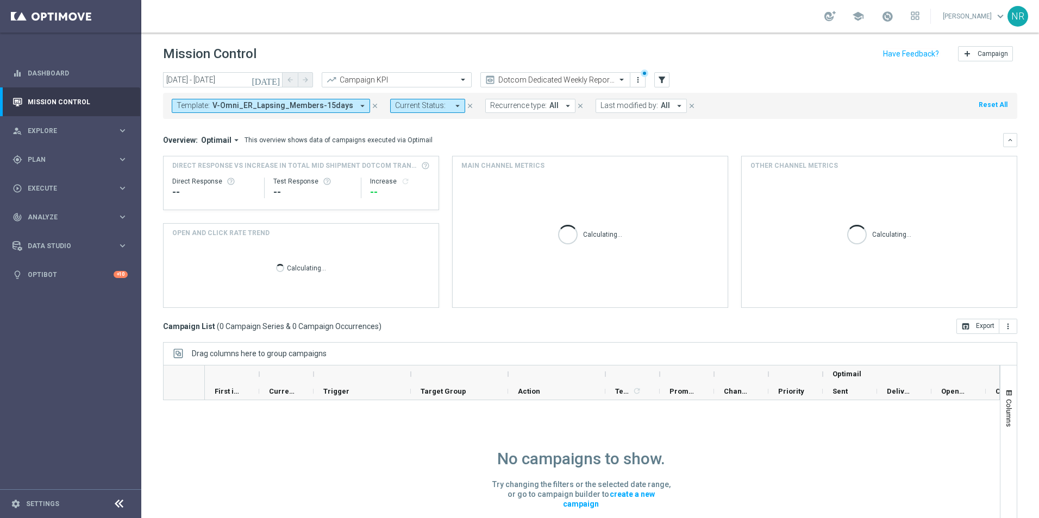
click at [274, 72] on button "[DATE]" at bounding box center [266, 80] width 33 height 16
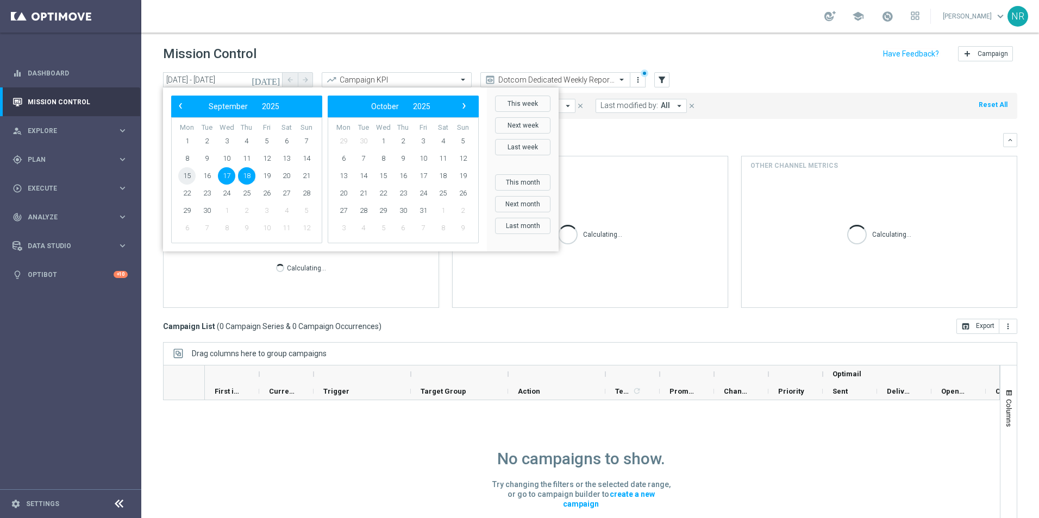
click at [190, 174] on span "15" at bounding box center [186, 175] width 17 height 17
type input "15 Sep 2025 - 15 Sep 2025"
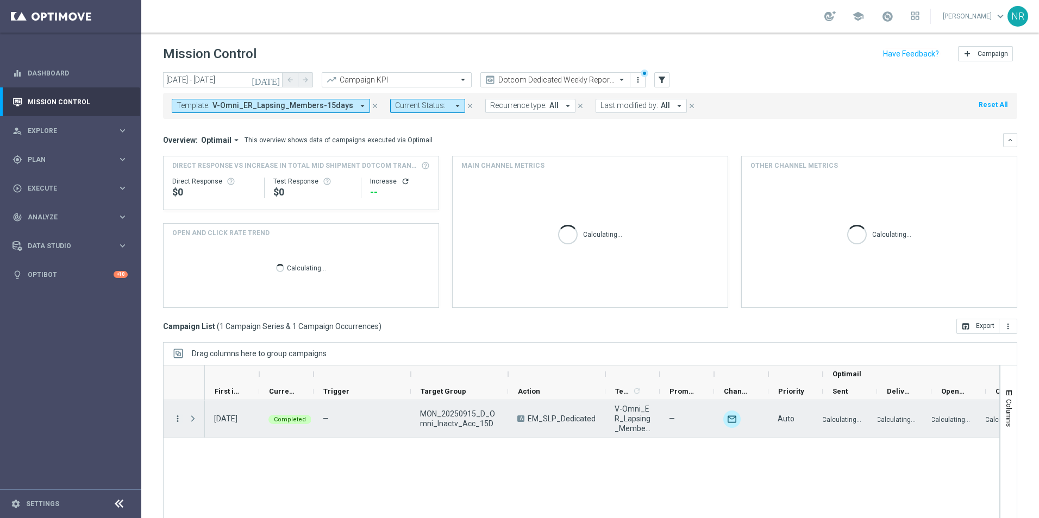
click at [174, 423] on icon "more_vert" at bounding box center [178, 419] width 10 height 10
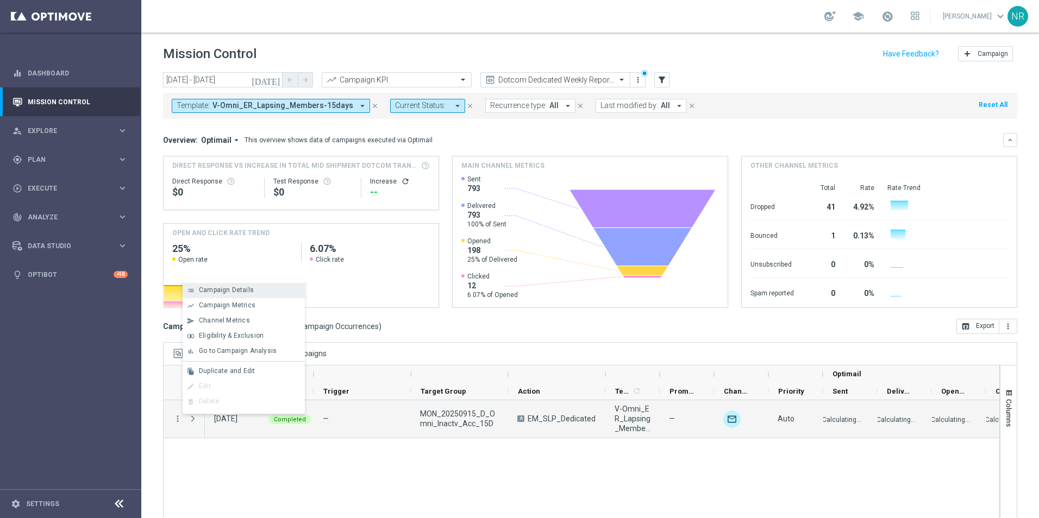
click at [237, 295] on div "list Campaign Details" at bounding box center [244, 290] width 122 height 15
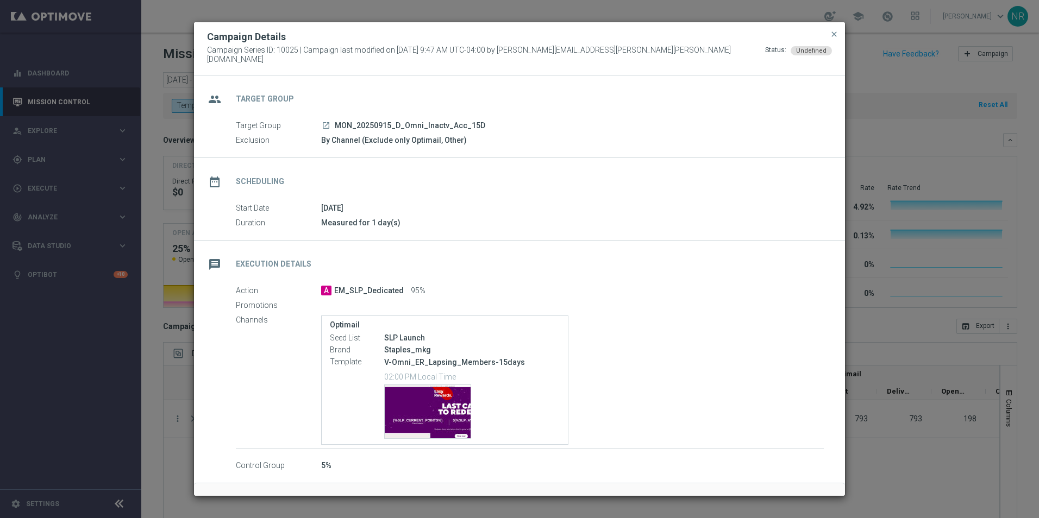
drag, startPoint x: 431, startPoint y: 333, endPoint x: 374, endPoint y: 329, distance: 57.2
click at [374, 333] on div "Seed List SLP Launch" at bounding box center [445, 339] width 230 height 12
drag, startPoint x: 374, startPoint y: 329, endPoint x: 485, endPoint y: 328, distance: 110.9
click at [485, 333] on div "SLP Launch" at bounding box center [472, 338] width 176 height 11
click at [405, 420] on div "Template preview" at bounding box center [428, 411] width 86 height 53
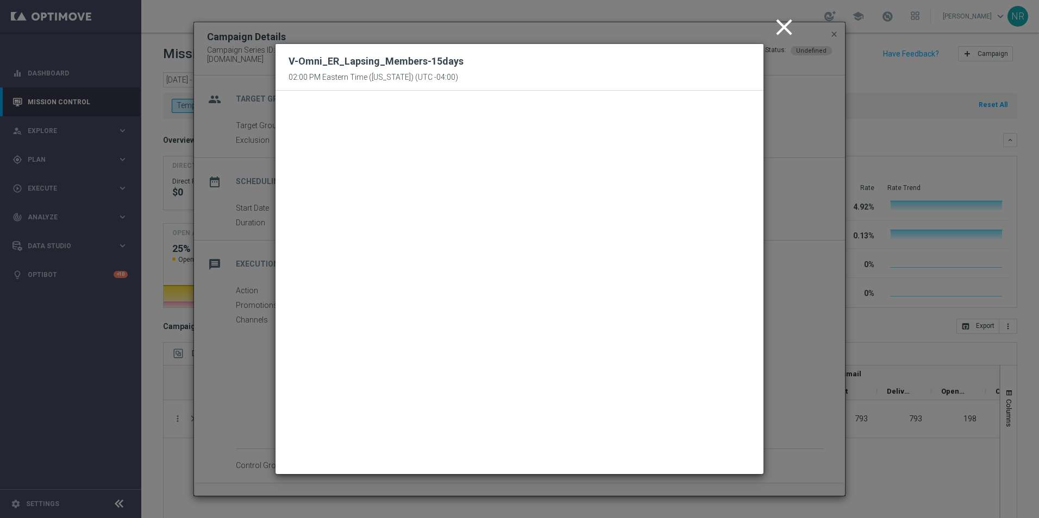
click at [784, 28] on icon "close" at bounding box center [784, 27] width 27 height 27
